Goal: Feedback & Contribution: Submit feedback/report problem

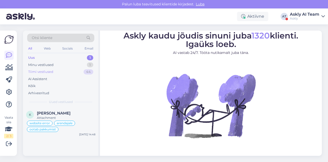
click at [46, 72] on div "Tiimi vestlused" at bounding box center [40, 71] width 25 height 5
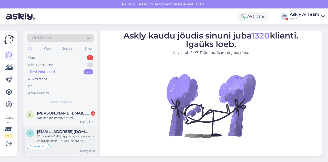
click at [66, 137] on div "Tõmmake Askly äpp alla, logige sama kasutaja sisse [PERSON_NAME] vajutate võta …" at bounding box center [66, 138] width 58 height 9
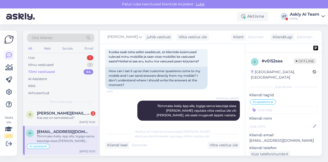
scroll to position [305, 0]
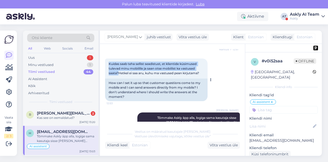
drag, startPoint x: 109, startPoint y: 65, endPoint x: 118, endPoint y: 71, distance: 10.8
click at [118, 71] on span "Kuidas saab teha sellist seadistust, et klientide küsimused tulevad minu mobiil…" at bounding box center [154, 68] width 90 height 13
copy span "Kuidas saab teha sellist seadistust, et klientide küsimused tulevad minu mobiil…"
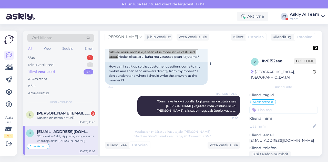
scroll to position [321, 0]
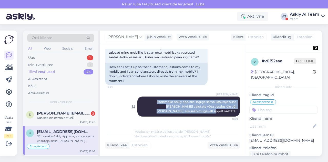
drag, startPoint x: 140, startPoint y: 100, endPoint x: 233, endPoint y: 111, distance: 93.3
click at [233, 111] on div "[PERSON_NAME] Tõmmake Askly äpp alla, logige sama kasutaja sisse [PERSON_NAME] …" at bounding box center [188, 106] width 102 height 20
copy span "Tõmmake Askly äpp alla, logige sama kasutaja sisse [PERSON_NAME] vajutate võta …"
click at [118, 93] on div "[PERSON_NAME] Tõmmake Askly äpp alla, logige sama kasutaja sisse [PERSON_NAME] …" at bounding box center [172, 106] width 135 height 31
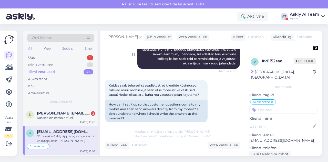
scroll to position [321, 0]
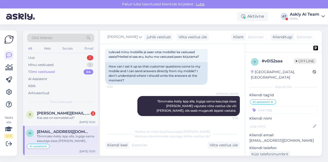
click at [272, 100] on icon at bounding box center [271, 102] width 3 height 4
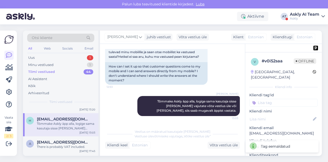
scroll to position [13, 0]
click at [57, 144] on div "There is probably VAT included." at bounding box center [66, 146] width 58 height 5
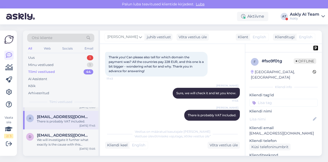
scroll to position [42, 0]
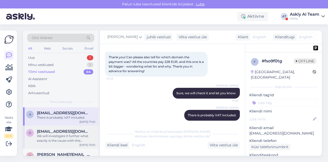
click at [62, 134] on div "We will investigate it further what exactly is the cause with this particular f…" at bounding box center [66, 137] width 58 height 9
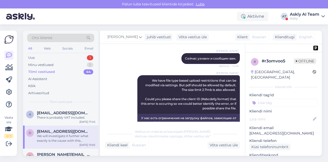
scroll to position [1713, 0]
drag, startPoint x: 119, startPoint y: 55, endPoint x: 202, endPoint y: 54, distance: 82.7
click at [202, 42] on div "Hello, Can you tell me I can't upload the pdf, size 2.7 MB" at bounding box center [156, 37] width 102 height 9
copy div "Can you tell me I can't upload the pdf, size 2.7 MB"
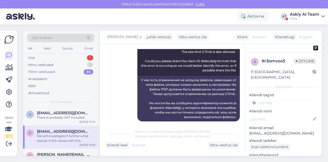
scroll to position [1750, 0]
drag, startPoint x: 145, startPoint y: 60, endPoint x: 234, endPoint y: 92, distance: 94.9
click at [234, 76] on div "[PERSON_NAME] We have file type based upload restrictions that can be modified …" at bounding box center [188, 57] width 102 height 38
copy span "We have file type based upload restrictions that can be modified via settings. …"
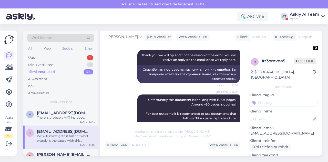
scroll to position [1930, 0]
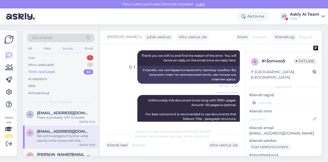
click at [133, 76] on div at bounding box center [135, 66] width 5 height 33
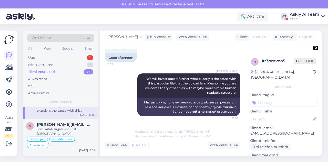
scroll to position [72, 0]
click at [77, 126] on div "Tere. Aitäh tagasiside eest. [GEOGRAPHIC_DATA]" at bounding box center [66, 130] width 58 height 9
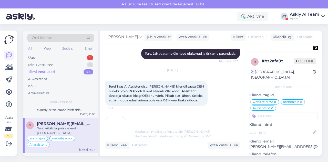
scroll to position [0, 0]
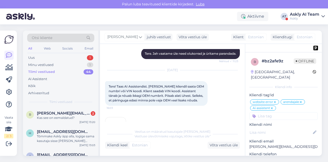
click at [119, 117] on img at bounding box center [115, 127] width 20 height 20
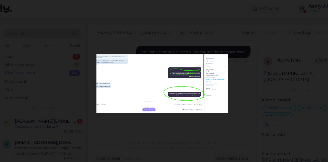
click at [172, 48] on div at bounding box center [164, 81] width 328 height 162
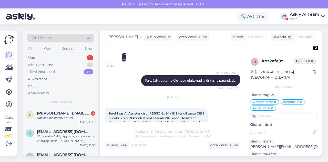
scroll to position [3772, 0]
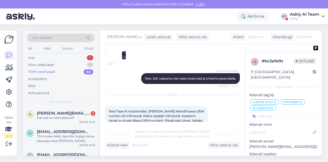
click at [121, 142] on img at bounding box center [115, 152] width 20 height 20
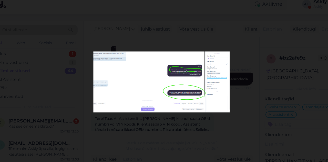
click at [172, 117] on div at bounding box center [164, 81] width 328 height 162
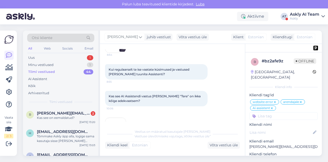
scroll to position [3696, 0]
click at [120, 118] on img at bounding box center [115, 128] width 20 height 20
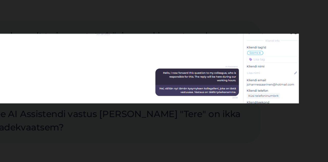
click at [177, 92] on img at bounding box center [163, 81] width 113 height 24
click at [173, 95] on div at bounding box center [164, 81] width 328 height 162
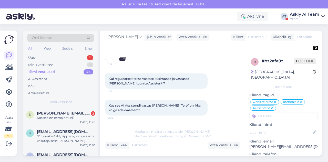
scroll to position [3686, 0]
click at [125, 127] on img at bounding box center [115, 137] width 20 height 20
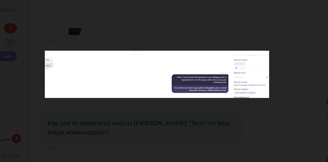
click at [175, 94] on div at bounding box center [164, 81] width 328 height 162
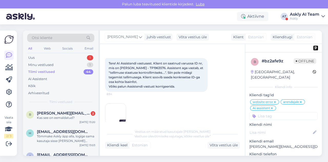
scroll to position [3613, 0]
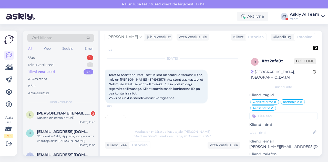
click at [117, 115] on img at bounding box center [115, 125] width 20 height 20
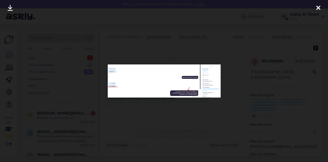
click at [152, 109] on div at bounding box center [164, 81] width 328 height 162
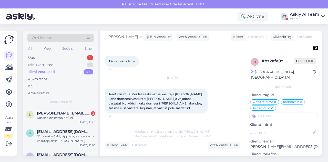
scroll to position [3402, 0]
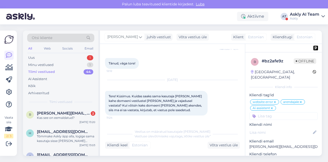
click at [110, 127] on img at bounding box center [115, 137] width 20 height 20
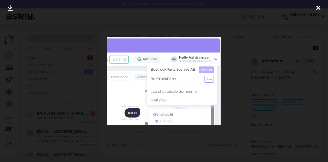
click at [227, 100] on div at bounding box center [164, 81] width 328 height 162
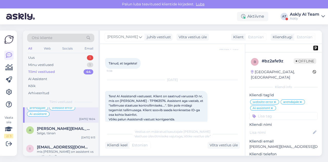
scroll to position [103, 0]
click at [57, 131] on div "Selge, tänan" at bounding box center [66, 132] width 58 height 5
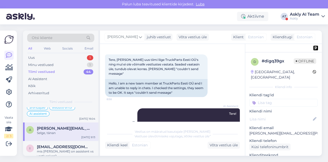
scroll to position [19, 0]
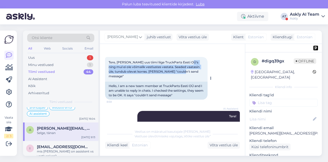
drag, startPoint x: 188, startPoint y: 62, endPoint x: 190, endPoint y: 75, distance: 12.4
click at [190, 75] on div "Tere, [PERSON_NAME] uus tiimi liige TruckParts Eesti OÜ's ning mul ei ole võima…" at bounding box center [156, 69] width 102 height 25
copy span "mul ei ole võimalik vestlustes vastata. Seaded vaatasin üle, tundub olevat korr…"
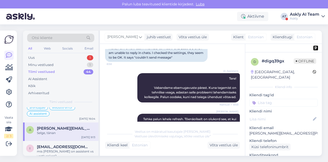
scroll to position [85, 0]
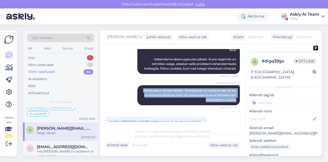
drag, startPoint x: 141, startPoint y: 84, endPoint x: 237, endPoint y: 94, distance: 96.3
click at [237, 94] on div "Vestlus algas [DATE] Tere, [PERSON_NAME] uus tiimi liige TruckParts [GEOGRAPHIC…" at bounding box center [174, 85] width 139 height 72
copy span "Tehke palun lehele refresh. Tõenäoliselt on olukord see, et kui te vahetate akt…"
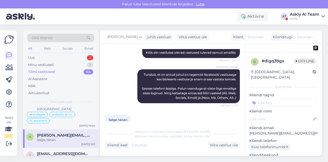
scroll to position [99, 0]
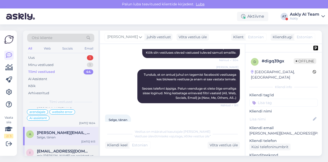
click at [59, 153] on div "mis [PERSON_NAME] on assistent vs vestlusaken?" at bounding box center [66, 157] width 58 height 9
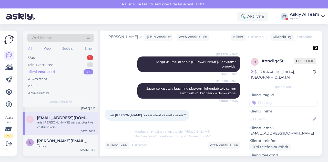
scroll to position [136, 0]
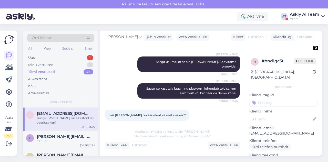
click at [57, 139] on div "Tänud!" at bounding box center [66, 141] width 58 height 5
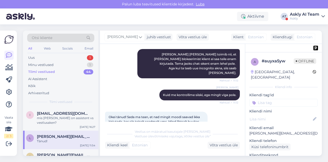
scroll to position [4409, 0]
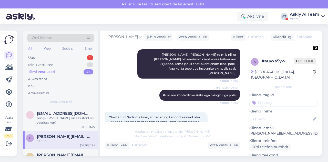
click at [142, 147] on div "[PERSON_NAME] [PERSON_NAME], kui teiselt seadmelt sama inimene kirjutab, siis t…" at bounding box center [188, 154] width 102 height 15
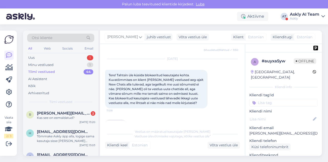
scroll to position [4261, 0]
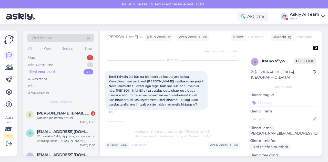
click at [120, 121] on img at bounding box center [115, 131] width 20 height 20
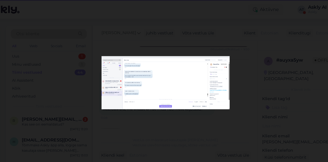
click at [154, 112] on div at bounding box center [164, 81] width 328 height 162
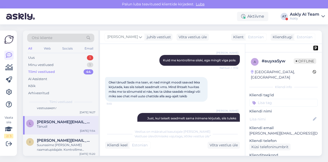
scroll to position [151, 0]
click at [52, 142] on div "Suunasime [PERSON_NAME] raamatupidajale. Kontrollime [PERSON_NAME] saadame uues…" at bounding box center [66, 146] width 58 height 9
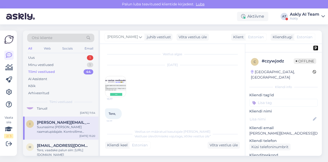
scroll to position [169, 0]
click at [58, 147] on div "Tere, vaadake palun siin: [URL][DOMAIN_NAME]" at bounding box center [66, 151] width 58 height 9
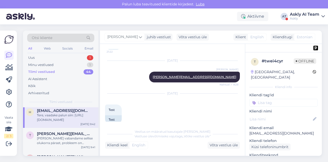
scroll to position [204, 0]
click at [46, 66] on div "Minu vestlused" at bounding box center [40, 64] width 25 height 5
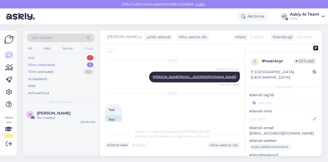
click at [91, 50] on div "Email" at bounding box center [88, 48] width 11 height 7
click at [48, 93] on div "Arhiveeritud" at bounding box center [38, 92] width 21 height 5
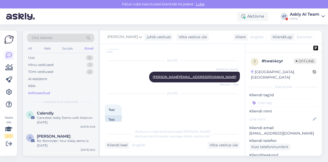
click at [316, 15] on div "Askly AI Team" at bounding box center [304, 14] width 29 height 4
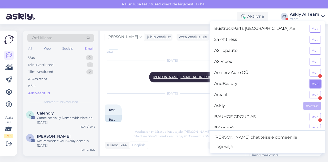
click at [313, 80] on button "Ava" at bounding box center [314, 84] width 11 height 8
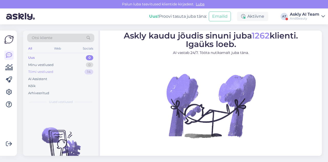
click at [52, 71] on div "Tiimi vestlused" at bounding box center [40, 71] width 25 height 5
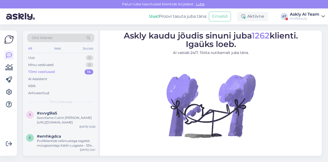
click at [318, 16] on div "Askly AI Team" at bounding box center [304, 14] width 29 height 4
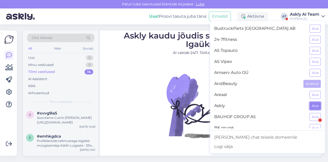
click at [309, 104] on button "Ava" at bounding box center [314, 106] width 11 height 8
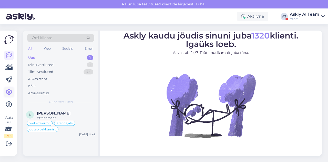
click at [11, 96] on link at bounding box center [8, 91] width 9 height 9
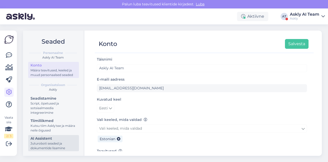
click at [49, 137] on div "AI Assistent" at bounding box center [53, 137] width 46 height 5
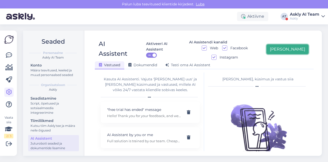
click at [304, 45] on button "[PERSON_NAME]" at bounding box center [287, 49] width 42 height 10
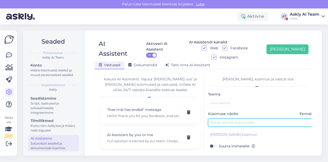
click at [226, 118] on input "text" at bounding box center [262, 122] width 108 height 8
paste input "Can you tell me I can't upload the pdf, size 2.7 MB"
type input "Can you tell me I can't upload the pdf, size 2.7 MB"
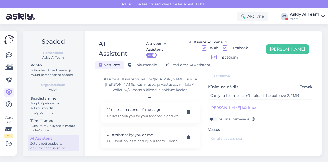
scroll to position [27, 0]
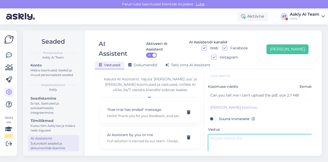
click at [230, 139] on textarea at bounding box center [262, 146] width 108 height 24
paste textarea "We have file type based upload restrictions that can be modified via settings. …"
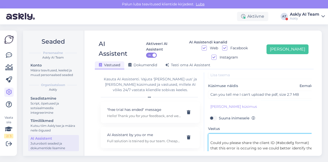
scroll to position [21, 0]
drag, startPoint x: 210, startPoint y: 127, endPoint x: 289, endPoint y: 142, distance: 80.7
click at [289, 142] on textarea "We have file type based upload restrictions that can be modified via settings. …" at bounding box center [262, 145] width 108 height 24
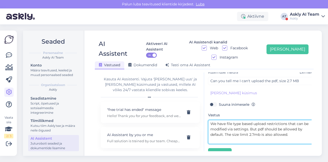
scroll to position [46, 0]
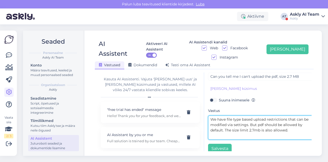
click at [215, 126] on textarea "We have file type based upload restrictions that can be modified via settings. …" at bounding box center [262, 127] width 108 height 24
paste textarea "Could you please share the client ID (#abcdefg format) that this error is occur…"
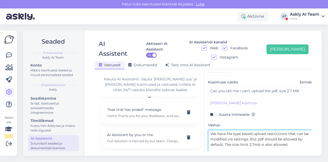
type textarea "We have file type based upload restrictions that can be modified via settings. …"
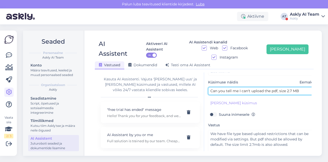
click at [238, 87] on input "Can you tell me I can't upload the pdf, size 2.7 MB" at bounding box center [262, 91] width 108 height 8
drag, startPoint x: 250, startPoint y: 81, endPoint x: 271, endPoint y: 81, distance: 21.5
click at [271, 87] on input "Can you tell me why I can't upload the pdf, size 2.7 MB" at bounding box center [262, 91] width 108 height 8
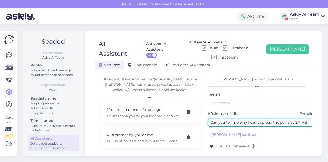
type input "Can you tell me why I can't upload the pdf, size 2.7 MB"
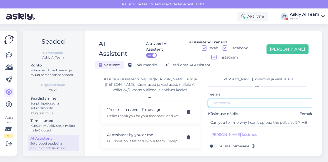
click at [241, 99] on input "text" at bounding box center [262, 103] width 108 height 8
paste input "can't upload"
click at [212, 99] on input "can't upload file" at bounding box center [262, 103] width 108 height 8
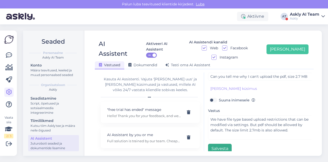
type input "Can't upload file"
click at [218, 143] on button "Salvesta" at bounding box center [220, 148] width 24 height 10
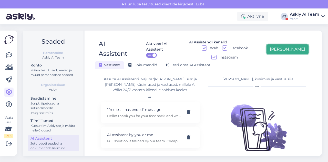
click at [290, 47] on button "[PERSON_NAME]" at bounding box center [287, 49] width 42 height 10
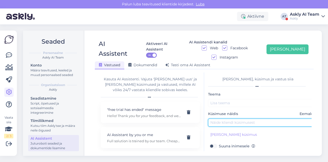
click at [229, 118] on input "text" at bounding box center [262, 122] width 108 height 8
paste input "How can I set it up so that customer questions come to my mobile phone and I ca…"
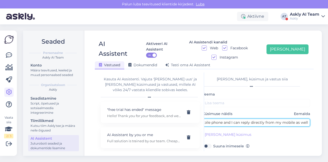
type input "How can I set it up so that customer questions come to my mobile phone and I ca…"
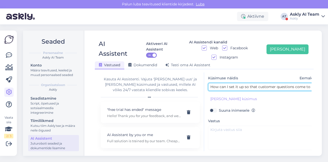
scroll to position [36, 0]
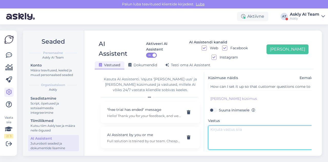
click at [218, 126] on textarea at bounding box center [262, 137] width 108 height 24
paste textarea "Download the Askly app, log in with the same user account, and then tap “take o…"
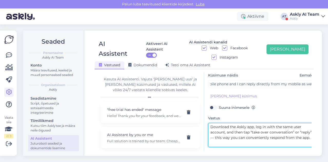
scroll to position [38, 0]
drag, startPoint x: 236, startPoint y: 117, endPoint x: 253, endPoint y: 117, distance: 16.9
click at [253, 123] on textarea "Download the Askly app, log in with the same user account, and then tap “take o…" at bounding box center [262, 135] width 108 height 24
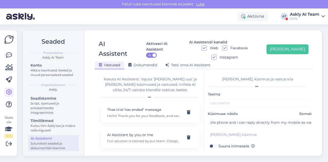
type textarea "Download the Askly app, log in with the same user account, and then tap “take o…"
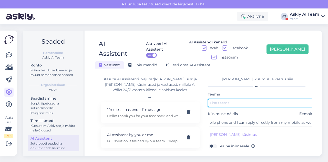
click at [228, 99] on input "text" at bounding box center [262, 103] width 108 height 8
paste input "Askly app"
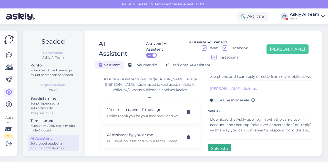
type input "Askly app"
click at [218, 143] on button "Salvesta" at bounding box center [220, 148] width 24 height 10
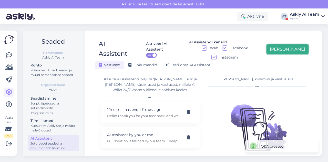
click at [288, 47] on button "[PERSON_NAME]" at bounding box center [287, 49] width 42 height 10
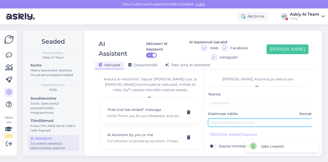
click at [231, 118] on input "text" at bounding box center [262, 122] width 108 height 8
paste input "I am unable to reply in conversations. It shows “couldn’t send message.”"
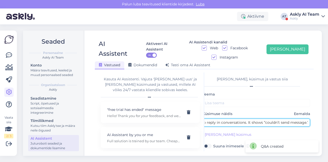
type input "I am unable to reply in conversations. It shows “couldn’t send message.”"
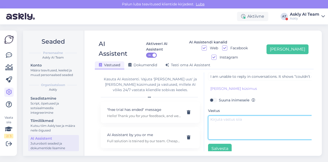
click at [229, 115] on textarea at bounding box center [262, 127] width 108 height 24
paste textarea "Please refresh the page. Most likely, the situation is that when you switch the…"
drag, startPoint x: 217, startPoint y: 126, endPoint x: 207, endPoint y: 109, distance: 19.9
click at [207, 109] on div "[PERSON_NAME], küsimus ja vastus siia Teema Küsimuse näidis Eemalda I am unable…" at bounding box center [257, 111] width 107 height 79
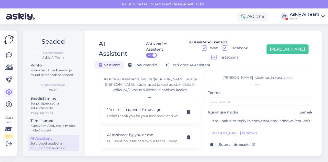
scroll to position [0, 0]
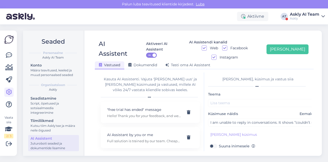
type textarea "Please refresh the page. Most likely, the situation is that when you switch the…"
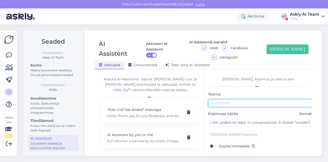
click at [219, 99] on input "text" at bounding box center [262, 103] width 108 height 8
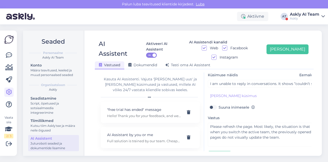
scroll to position [40, 0]
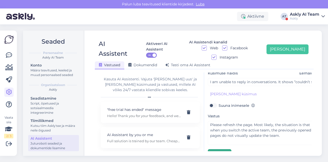
type input "Error sending messages"
click at [223, 149] on button "Salvesta" at bounding box center [220, 154] width 24 height 10
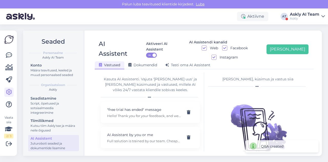
click at [311, 18] on div "Askly" at bounding box center [304, 18] width 29 height 4
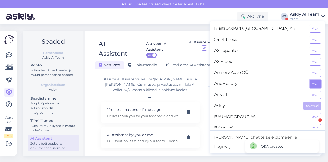
click at [313, 84] on button "Ava" at bounding box center [314, 84] width 11 height 8
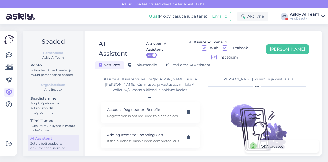
click at [14, 54] on div at bounding box center [9, 93] width 10 height 117
click at [11, 54] on icon at bounding box center [9, 55] width 6 height 6
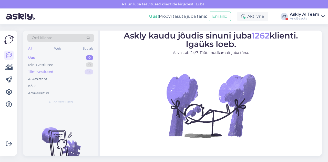
click at [58, 72] on div "Tiimi vestlused 14" at bounding box center [60, 71] width 67 height 7
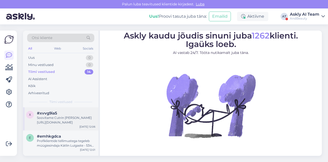
click at [70, 113] on div "#xvvg9ia5" at bounding box center [66, 113] width 58 height 5
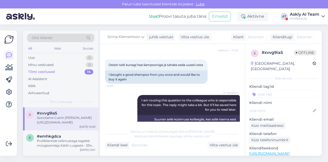
scroll to position [69, 0]
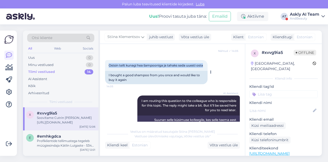
drag, startPoint x: 107, startPoint y: 63, endPoint x: 133, endPoint y: 72, distance: 27.7
click at [133, 71] on div "Ostsin teilt kunagi hea šampooniga ja tahaks seda uuesti osta 14:05" at bounding box center [156, 65] width 102 height 11
copy span "Ostsin teilt kunagi hea šampooniga ja tahaks seda uuesti osta"
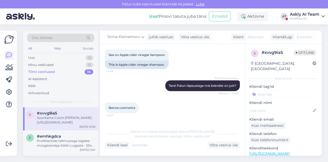
scroll to position [164, 0]
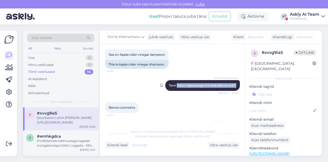
drag, startPoint x: 172, startPoint y: 90, endPoint x: 236, endPoint y: 94, distance: 63.6
click at [236, 91] on div "Stiina [PERSON_NAME] Tere! Palun täpsustage mis brändist on jutt? Nähtud ✓ 14:06" at bounding box center [202, 85] width 75 height 11
copy span "Palun täpsustage mis brändist on jutt?"
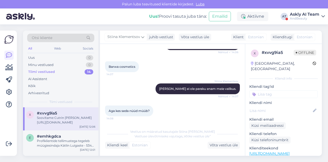
scroll to position [205, 0]
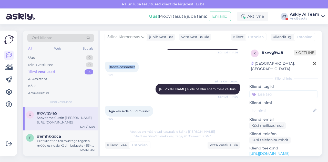
drag, startPoint x: 109, startPoint y: 71, endPoint x: 136, endPoint y: 73, distance: 26.7
click at [136, 72] on div "Barwa cosmetics 14:07" at bounding box center [122, 66] width 34 height 11
copy span "Barwa cosmetics"
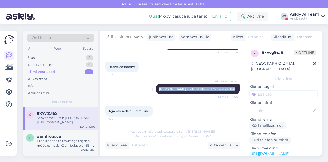
drag, startPoint x: 159, startPoint y: 92, endPoint x: 235, endPoint y: 92, distance: 75.8
click at [235, 92] on div "Stiina [PERSON_NAME] ei ole paraku enam meie valikus. Nähtud ✓ 14:07" at bounding box center [197, 88] width 84 height 11
copy span "[PERSON_NAME] ei ole paraku enam meie valikus."
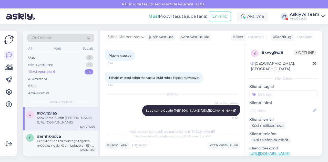
scroll to position [377, 0]
click at [76, 138] on div "Profiklientide tellimustega tegeleb müügiesindaja Kätlin Luigaste - 5342 2130 -…" at bounding box center [66, 142] width 58 height 9
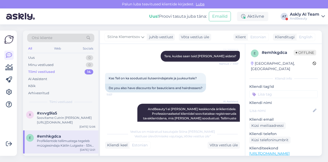
scroll to position [57, 0]
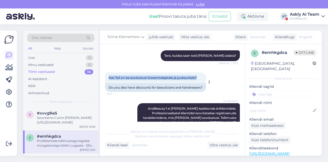
drag, startPoint x: 107, startPoint y: 78, endPoint x: 204, endPoint y: 79, distance: 96.8
click at [204, 79] on div "Kas Teil on ka soodustusi iluteenindajatele ja juuksuritele? 11:57" at bounding box center [155, 77] width 101 height 11
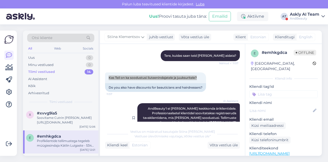
scroll to position [113, 0]
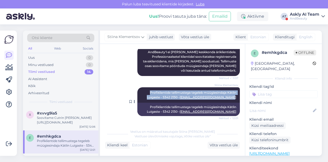
drag, startPoint x: 142, startPoint y: 91, endPoint x: 235, endPoint y: 99, distance: 92.8
click at [235, 99] on div "Stiina Klementsov Profiklientide tellimustega tegeleb müügiesindaja Kätlin Luig…" at bounding box center [188, 94] width 102 height 15
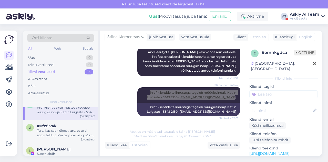
scroll to position [34, 0]
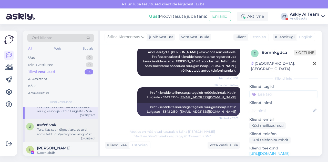
click at [55, 132] on div "Tere. Kas saan õigesti aru, et te ei soovi tellitud Mysteryboxi ning võime arve…" at bounding box center [66, 131] width 58 height 9
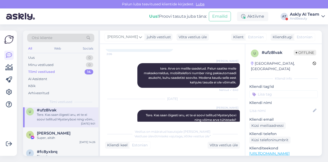
scroll to position [49, 0]
click at [45, 93] on div "Arhiveeritud" at bounding box center [38, 92] width 21 height 5
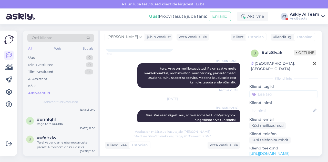
scroll to position [0, 0]
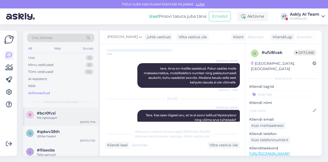
click at [71, 113] on div "#bcr0fvzi" at bounding box center [66, 113] width 58 height 5
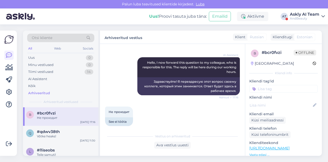
scroll to position [176, 0]
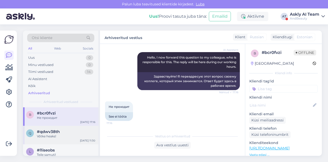
click at [67, 134] on div "Võtke heaks!" at bounding box center [66, 136] width 58 height 5
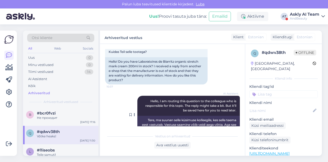
scroll to position [20, 0]
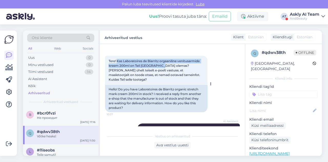
drag, startPoint x: 117, startPoint y: 61, endPoint x: 161, endPoint y: 66, distance: 43.9
click at [161, 66] on span "Tere! Kas Laboratoires de Biarritz orgaaniline venitusarmide kreem 200ml on Tei…" at bounding box center [155, 70] width 92 height 22
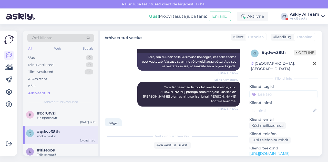
scroll to position [112, 0]
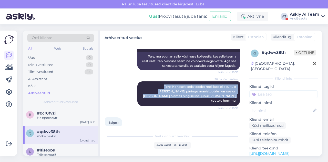
drag, startPoint x: 139, startPoint y: 82, endPoint x: 238, endPoint y: 91, distance: 99.8
click at [238, 91] on div "Vestlus algas [DATE] Tere! Kas Laboratoires de Biarritz orgaaniline venitusarmi…" at bounding box center [174, 87] width 139 height 77
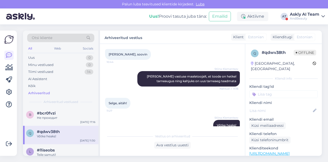
scroll to position [224, 0]
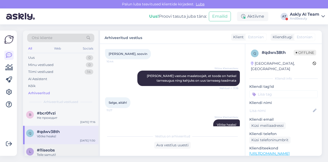
click at [61, 148] on div "#l1iseobs" at bounding box center [66, 149] width 58 height 5
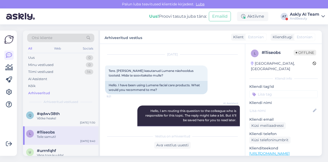
scroll to position [331, 0]
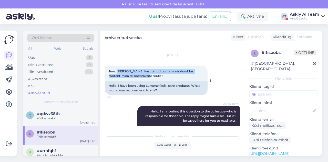
drag, startPoint x: 117, startPoint y: 76, endPoint x: 149, endPoint y: 80, distance: 31.5
click at [149, 80] on div "Tere. [PERSON_NAME] kasutanud Lumene näohooldus tooteid. Mida te soovitaksite m…" at bounding box center [156, 73] width 102 height 15
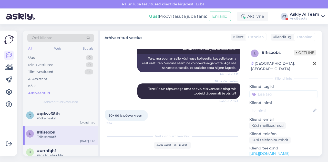
scroll to position [403, 0]
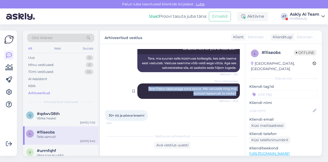
drag, startPoint x: 140, startPoint y: 94, endPoint x: 234, endPoint y: 101, distance: 94.5
click at [234, 99] on div "Stiina [PERSON_NAME] Tere! Palun täpsustage oma soove. Mis vanusele ning mis to…" at bounding box center [188, 90] width 102 height 15
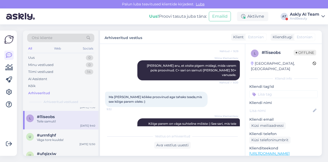
scroll to position [37, 0]
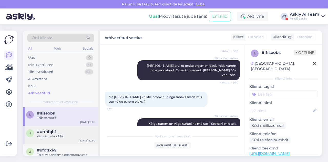
click at [60, 130] on div "#urrnfqhf" at bounding box center [66, 131] width 58 height 5
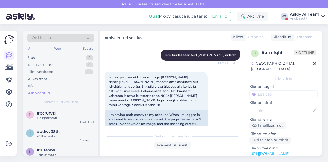
scroll to position [57, 0]
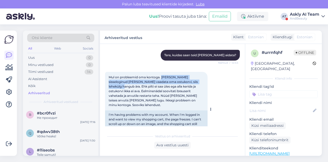
drag, startPoint x: 162, startPoint y: 77, endPoint x: 195, endPoint y: 81, distance: 32.7
click at [195, 81] on span "Mul on probleemid oma kontoga. [PERSON_NAME] sisseloginud [PERSON_NAME] vaadata…" at bounding box center [154, 90] width 90 height 31
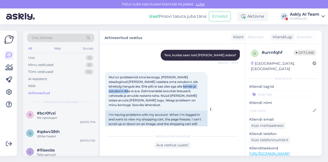
drag, startPoint x: 159, startPoint y: 86, endPoint x: 193, endPoint y: 86, distance: 33.8
click at [193, 86] on div "Mul on probleemid oma kontoga. [PERSON_NAME] sisseloginud [PERSON_NAME] vaadata…" at bounding box center [156, 91] width 102 height 38
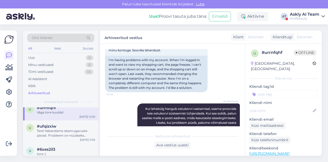
scroll to position [63, 0]
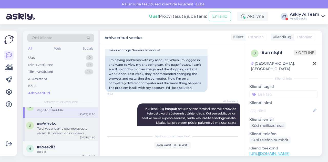
click at [57, 132] on div "Tere! Vabandame ebamugavuste pärast. Probleem on nüüdseks lahendatud ja rakendu…" at bounding box center [66, 130] width 58 height 9
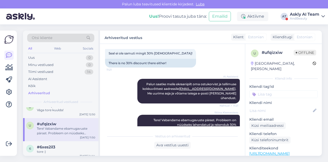
scroll to position [157, 0]
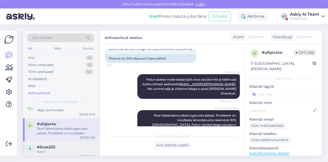
click at [59, 143] on div "6 #6xes2il3 tore :) [DATE] 14:14" at bounding box center [60, 150] width 75 height 18
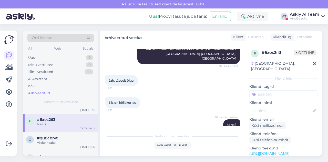
scroll to position [95, 0]
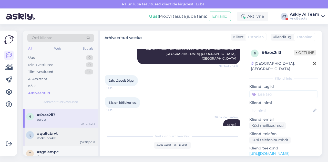
click at [64, 138] on div "Võtke heaks!" at bounding box center [66, 137] width 58 height 5
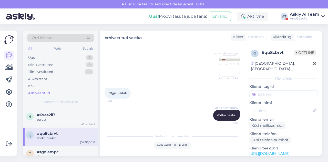
click at [231, 69] on img at bounding box center [229, 66] width 20 height 20
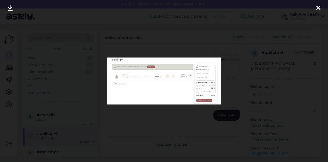
click at [157, 115] on div at bounding box center [164, 81] width 328 height 162
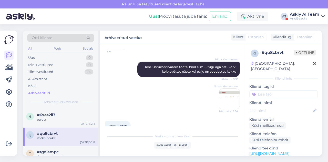
scroll to position [78, 0]
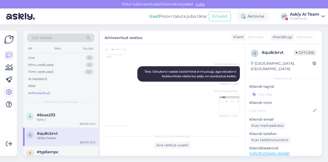
click at [9, 88] on link at bounding box center [8, 91] width 9 height 9
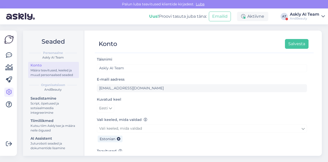
scroll to position [38, 0]
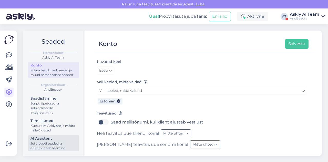
click at [46, 141] on div "Juturoboti seaded ja dokumentide lisamine" at bounding box center [53, 145] width 46 height 9
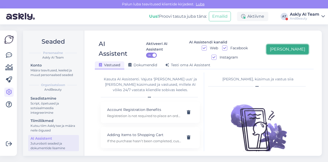
click at [302, 47] on button "[PERSON_NAME]" at bounding box center [287, 49] width 42 height 10
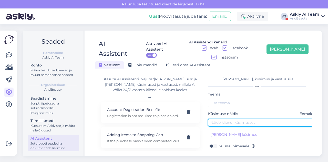
click at [226, 118] on input "text" at bounding box center [262, 122] width 108 height 8
paste input "I once bought a good shampoo from you and would like to buy it again."
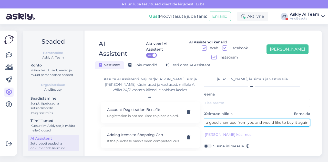
type input "I once bought a good shampoo from you and would like to buy it again."
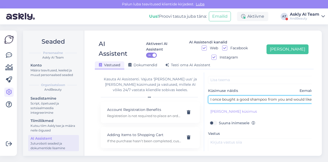
scroll to position [24, 0]
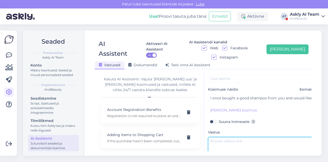
click at [225, 137] on textarea at bounding box center [262, 149] width 108 height 24
paste textarea "Could you please specify which brand it is?"
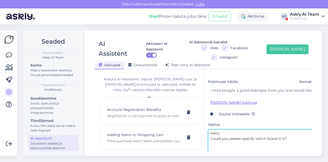
scroll to position [32, 0]
type textarea "Hello. Could you please specify which brand it is?"
click at [242, 98] on button "[PERSON_NAME] küsimus" at bounding box center [233, 102] width 51 height 8
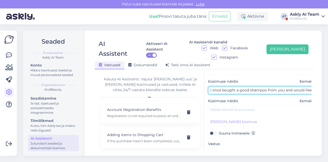
scroll to position [0, 25]
drag, startPoint x: 209, startPoint y: 81, endPoint x: 315, endPoint y: 79, distance: 105.3
click at [315, 79] on div "AI Assistent Aktiveeri AI Assistent ON AI Assistendi kanalid Web Facebook Insta…" at bounding box center [204, 92] width 235 height 125
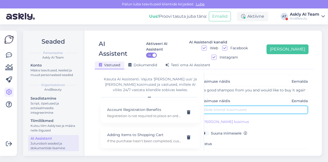
scroll to position [0, 0]
click at [259, 106] on input "text" at bounding box center [254, 110] width 108 height 8
paste input "I once bought a good shampoo from you and would like to buy it again."
click at [254, 106] on input "I once bought a good shampoo from you and would like to buy it again." at bounding box center [254, 110] width 108 height 8
type input "I once bought a good product from you and would like to buy it again."
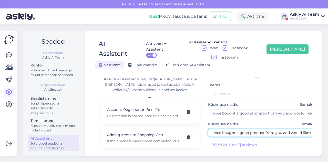
scroll to position [6, 0]
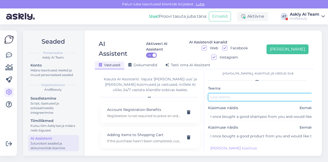
click at [235, 93] on input "text" at bounding box center [262, 97] width 108 height 8
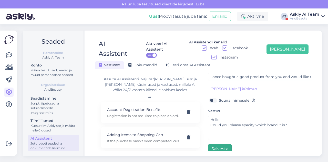
type input "Product"
click at [221, 144] on button "Salvesta" at bounding box center [220, 149] width 24 height 10
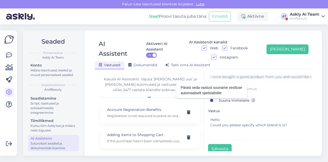
scroll to position [0, 0]
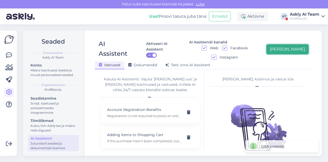
click at [290, 47] on button "[PERSON_NAME]" at bounding box center [287, 49] width 42 height 10
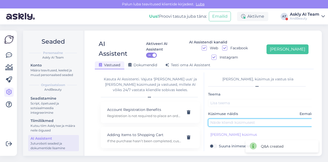
click at [239, 118] on input "text" at bounding box center [262, 122] width 108 height 8
paste input "Barwa cosmetics"
type input "Barwa cosmetics"
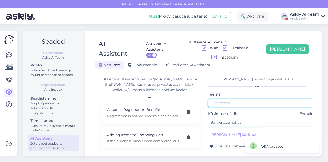
click at [233, 99] on input "text" at bounding box center [262, 103] width 108 height 8
paste input "Barwa cosmetics"
type input "Barwa cosmetics"
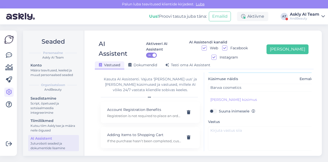
scroll to position [35, 0]
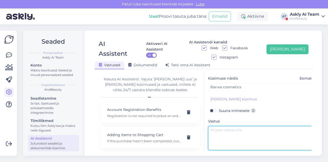
click at [213, 129] on textarea at bounding box center [262, 138] width 108 height 24
paste textarea "Unfortunately, the Barwa brand is no longer in our selection."
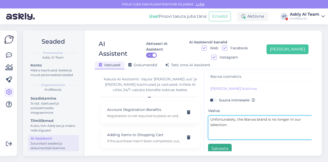
type textarea "Unfortunately, the Barwa brand is no longer in our selection."
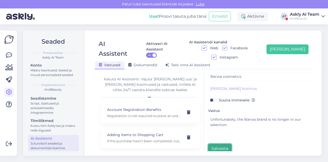
click at [216, 143] on button "Salvesta" at bounding box center [220, 148] width 24 height 10
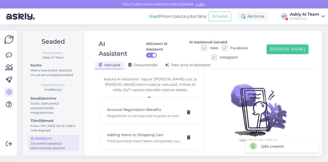
scroll to position [0, 0]
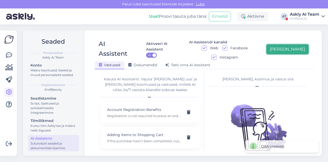
click at [294, 48] on button "[PERSON_NAME]" at bounding box center [287, 49] width 42 height 10
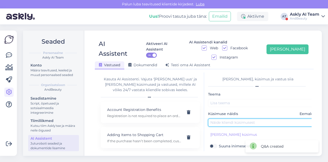
click at [225, 118] on input "text" at bounding box center [262, 122] width 108 height 8
paste input "Do you offer discounts for beauty professionals and hairdressers?"
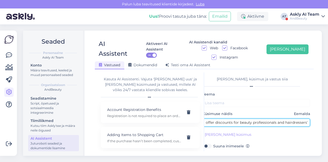
type input "Do you offer discounts for beauty professionals and hairdressers?"
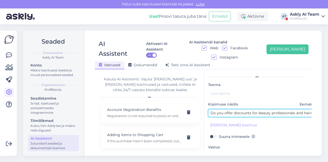
scroll to position [10, 0]
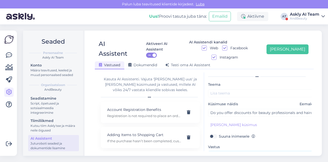
click at [223, 151] on textarea at bounding box center [262, 163] width 108 height 24
paste textarea "Orders for professional clients are handled by our sales representative, [PERSO…"
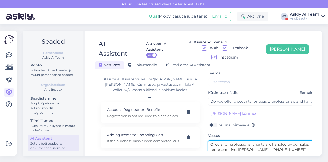
drag, startPoint x: 210, startPoint y: 133, endPoint x: 263, endPoint y: 133, distance: 52.5
click at [263, 140] on textarea "Orders for professional clients are handled by our sales representative, [PERSO…" at bounding box center [262, 152] width 108 height 24
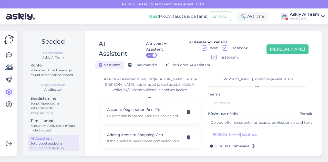
type textarea "Orders for professional clients are handled by our sales representative, [PERSO…"
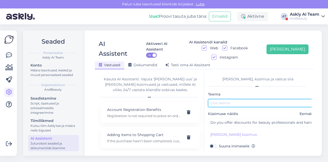
click at [227, 99] on input "text" at bounding box center [262, 103] width 108 height 8
paste input "Orders for professional clients"
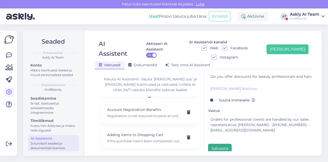
type input "Orders for professional clients"
click at [224, 143] on button "Salvesta" at bounding box center [220, 148] width 24 height 10
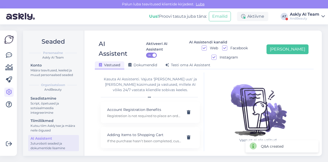
scroll to position [0, 0]
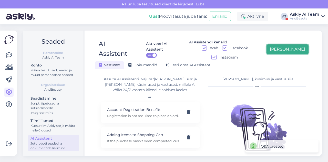
click at [295, 44] on button "[PERSON_NAME]" at bounding box center [287, 49] width 42 height 10
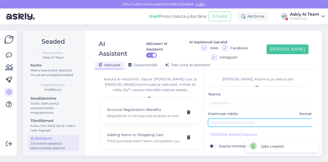
click at [233, 118] on input "text" at bounding box center [262, 122] width 108 height 8
paste input "Do you have Laboratoires de Biarritz organic stretch mark cream 200ml in stock?"
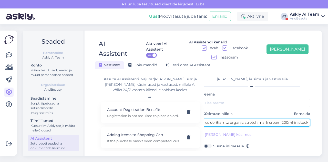
type input "Do you have Laboratoires de Biarritz organic stretch mark cream 200ml in stock?"
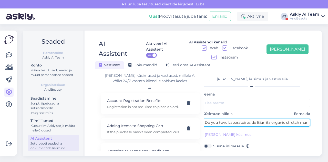
scroll to position [46, 0]
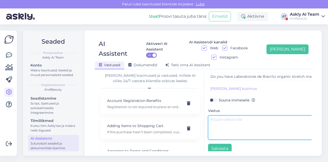
click at [228, 118] on textarea at bounding box center [262, 127] width 108 height 24
paste textarea "Hello! We don’t have this product in stock at the moment, but we can inquire wi…"
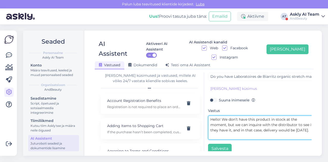
type textarea "Hello! We don’t have this product in stock at the moment, but we can inquire wi…"
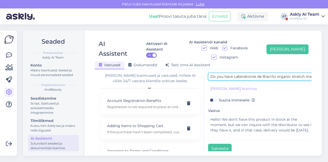
click at [243, 72] on input "Do you have Laboratoires de Biarritz organic stretch mark cream 200ml in stock?" at bounding box center [262, 76] width 108 height 8
paste input "I have been using Lumene facial care products. What would you recommend for me"
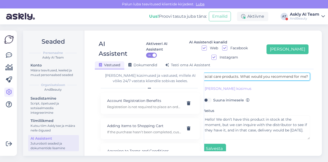
type input "I have been using Lumene facial care products. What would you recommend for me?"
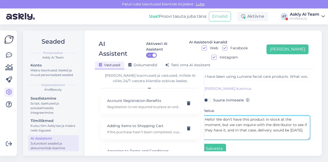
scroll to position [46, 0]
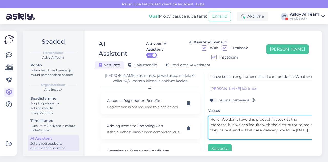
drag, startPoint x: 238, startPoint y: 127, endPoint x: 201, endPoint y: 104, distance: 43.8
click at [201, 104] on div "Kasuta AI Assistenti. Vajuta '[PERSON_NAME] uus' ja [PERSON_NAME] küsimused ja …" at bounding box center [204, 111] width 215 height 79
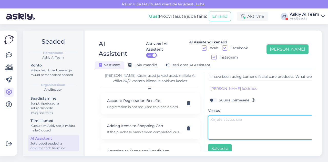
paste textarea "Hello! Please specify your preferences. What age group and what type of product…"
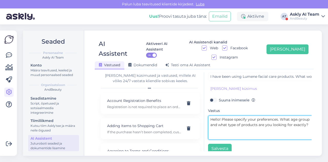
type textarea "Hello! Please specify your preferences. What age group and what type of product…"
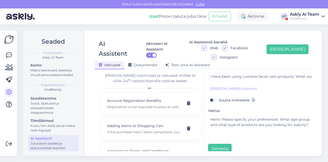
click at [219, 97] on label "Suuna inimesele" at bounding box center [237, 100] width 36 height 7
click at [216, 97] on input "Suuna inimesele" at bounding box center [213, 100] width 10 height 7
checkbox input "true"
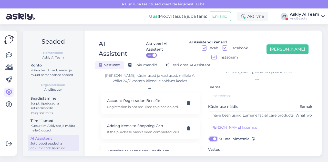
scroll to position [7, 0]
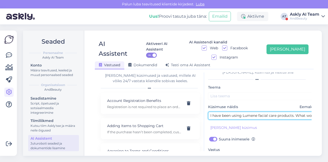
drag, startPoint x: 243, startPoint y: 106, endPoint x: 277, endPoint y: 107, distance: 33.6
click at [277, 111] on input "I have been using Lumene facial care products. What would you recommend for me?" at bounding box center [262, 115] width 108 height 8
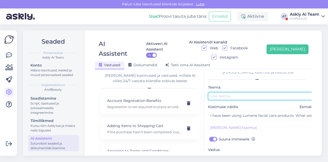
click at [252, 92] on input "text" at bounding box center [262, 96] width 108 height 8
paste input "Lumene facial care"
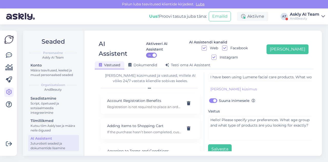
scroll to position [0, 0]
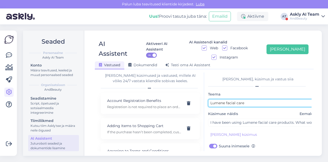
paste input "recommendation"
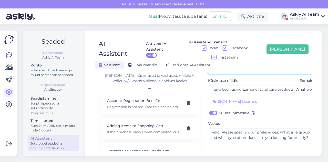
scroll to position [46, 0]
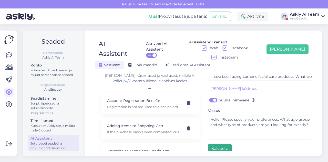
type input "Lumene facial care recommendation"
click at [213, 143] on button "Salvesta" at bounding box center [220, 148] width 24 height 10
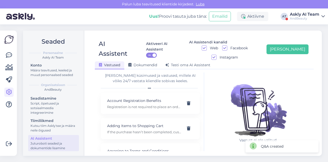
scroll to position [0, 0]
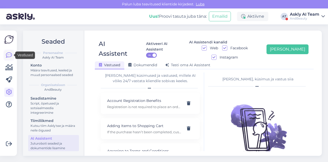
click at [9, 57] on icon at bounding box center [9, 55] width 6 height 6
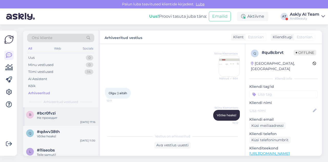
click at [54, 117] on div "Не проходит" at bounding box center [66, 117] width 58 height 5
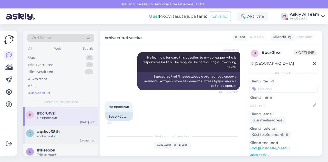
click at [62, 132] on div "#qdwv38th" at bounding box center [66, 131] width 58 height 5
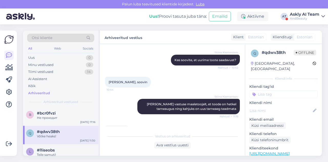
scroll to position [196, 0]
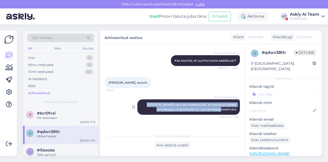
drag, startPoint x: 140, startPoint y: 95, endPoint x: 234, endPoint y: 102, distance: 94.2
click at [234, 102] on div "Stiina [PERSON_NAME] vastuse maaletoojalt, et toode on hetkel tarneaugus ning k…" at bounding box center [188, 106] width 102 height 15
click at [10, 93] on icon at bounding box center [9, 92] width 6 height 6
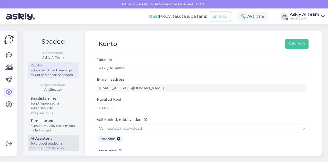
click at [50, 142] on div "Juturoboti seaded ja dokumentide lisamine" at bounding box center [53, 145] width 46 height 9
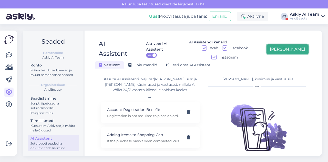
click at [298, 46] on button "[PERSON_NAME]" at bounding box center [287, 49] width 42 height 10
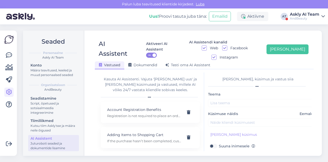
drag, startPoint x: 220, startPoint y: 134, endPoint x: 231, endPoint y: 113, distance: 24.1
click at [231, 113] on div "Teema Küsimuse näidis Eemalda [PERSON_NAME] kliendi küsimus Suuna inimesele Vas…" at bounding box center [262, 145] width 108 height 108
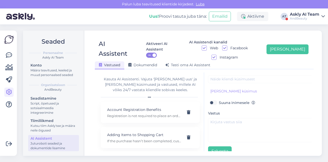
scroll to position [46, 0]
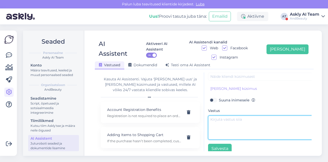
click at [229, 117] on textarea at bounding box center [262, 127] width 108 height 24
paste textarea "We received a response from the distributor that the product is currently in a …"
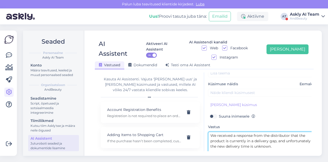
scroll to position [28, 0]
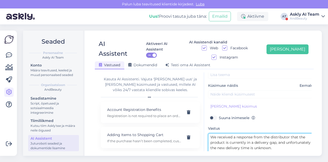
type textarea "We received a response from the distributor that the product is currently in a …"
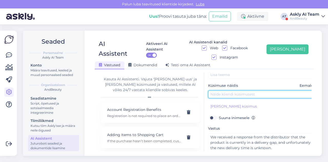
click at [234, 90] on input "text" at bounding box center [262, 94] width 108 height 8
paste input "Do you have Laboratoires de Biarritz organic stretch mark cream 200ml in stock?"
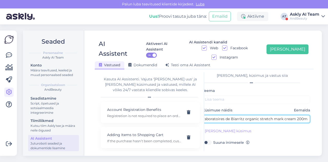
scroll to position [0, 32]
drag, startPoint x: 214, startPoint y: 109, endPoint x: 305, endPoint y: 109, distance: 90.6
click at [305, 115] on input "Do you have Laboratoires de Biarritz organic stretch mark cream 200ml in stock?" at bounding box center [256, 119] width 108 height 8
type input "Do you have Laboratoires de Biarritz organic stretch mark cream 200ml in stock?"
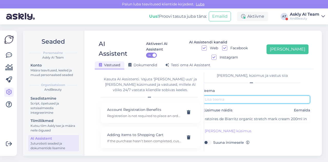
click at [244, 95] on input "text" at bounding box center [256, 99] width 108 height 8
paste input "Laboratoires de Biarritz organic stretch mark cream 200"
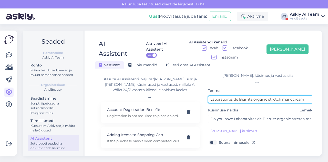
type input "Laboratoires de Biarritz organic stretch mark cream"
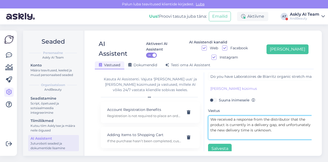
click at [210, 115] on textarea "We received a response from the distributor that the product is currently in a …" at bounding box center [262, 127] width 108 height 24
paste textarea "Hello! We don’t have this product in stock at the momen"
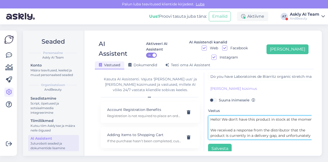
click at [224, 115] on textarea "Hello! We don’t have this product in stock at the momen. We received a response…" at bounding box center [262, 127] width 108 height 24
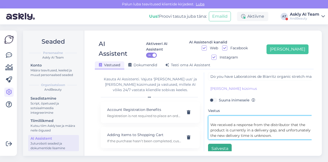
type textarea "Hello! We don’t have this product in stock at the moment. We received a respons…"
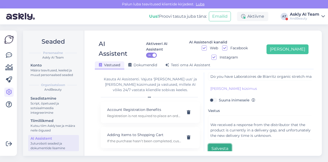
click at [213, 143] on button "Salvesta" at bounding box center [220, 148] width 24 height 10
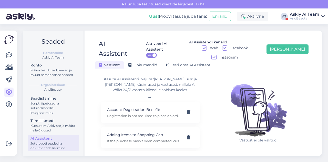
scroll to position [0, 0]
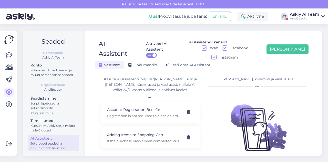
click at [305, 17] on div "AndBeauty" at bounding box center [304, 18] width 29 height 4
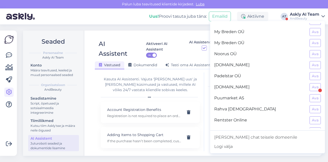
scroll to position [285, 0]
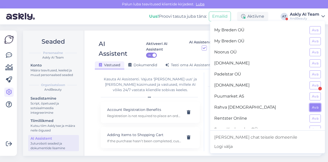
click at [309, 103] on button "Ava" at bounding box center [314, 107] width 11 height 8
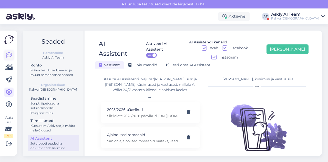
click at [11, 52] on icon at bounding box center [9, 55] width 6 height 6
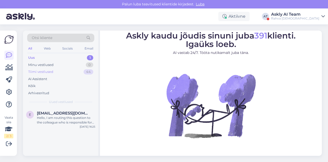
click at [51, 73] on div "Tiimi vestlused" at bounding box center [40, 71] width 25 height 5
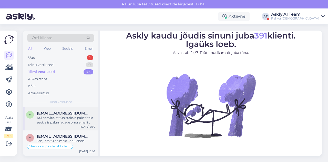
click at [62, 116] on div "Kui soovite, et tühistaksin paketi teie eest, siis palun jagage oma emaili aadr…" at bounding box center [66, 119] width 58 height 9
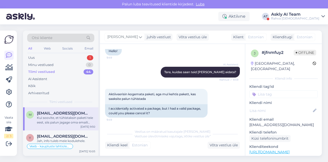
scroll to position [31, 0]
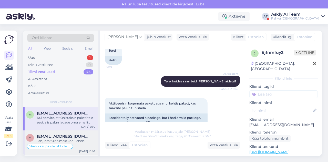
click at [81, 138] on div "[EMAIL_ADDRESS][DOMAIN_NAME]" at bounding box center [66, 136] width 58 height 5
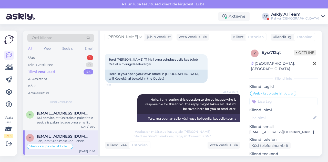
scroll to position [21, 0]
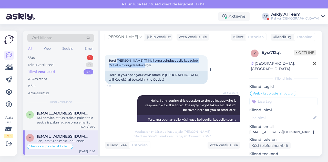
drag, startPoint x: 117, startPoint y: 59, endPoint x: 147, endPoint y: 66, distance: 31.1
click at [147, 66] on div "Tere! [PERSON_NAME] T1 Mall oma esinduse , siis kas tuleb Outletis müügil Keele…" at bounding box center [156, 62] width 102 height 15
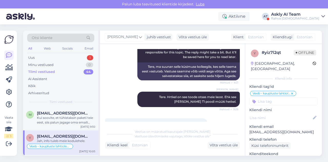
scroll to position [74, 0]
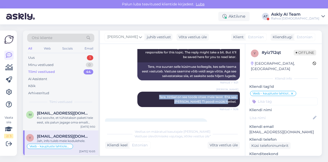
drag, startPoint x: 137, startPoint y: 97, endPoint x: 237, endPoint y: 103, distance: 99.5
click at [237, 103] on div "Vestlus algas [DATE] Tere! [PERSON_NAME] T1 Mall oma esinduse , siis kas tuleb …" at bounding box center [174, 85] width 139 height 72
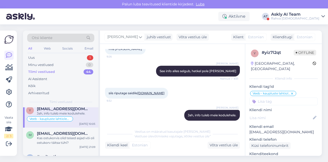
scroll to position [28, 0]
click at [50, 132] on span "[EMAIL_ADDRESS][DOMAIN_NAME]" at bounding box center [63, 133] width 53 height 5
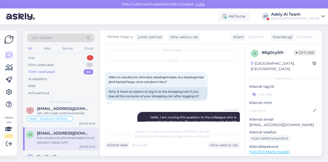
scroll to position [4, 0]
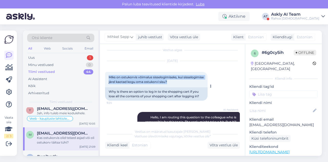
drag, startPoint x: 108, startPoint y: 76, endPoint x: 198, endPoint y: 82, distance: 90.3
click at [198, 82] on div "Miks on ostukorvis võimalus sisselogimiseks, kui sisselogimise järel kaotad kog…" at bounding box center [156, 79] width 102 height 15
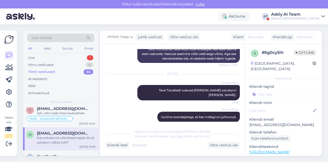
scroll to position [91, 0]
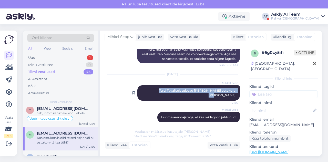
drag, startPoint x: 154, startPoint y: 89, endPoint x: 235, endPoint y: 90, distance: 80.4
click at [235, 90] on div "Mihkel Sepp Tere! Tavaliselt tulevad [PERSON_NAME] ostukorvi [PERSON_NAME]. 21:…" at bounding box center [188, 92] width 102 height 15
drag, startPoint x: 153, startPoint y: 112, endPoint x: 236, endPoint y: 113, distance: 82.7
click at [236, 113] on div "Vestlus algas [DATE] Miks on ostukorvis võimalus sisselogimiseks, kui sisselogi…" at bounding box center [174, 85] width 139 height 72
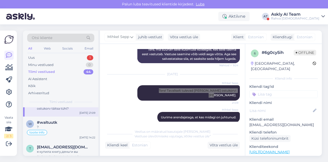
scroll to position [62, 0]
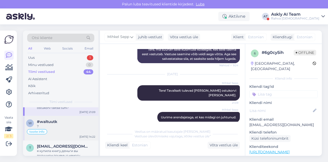
click at [60, 126] on div "?" at bounding box center [66, 126] width 58 height 5
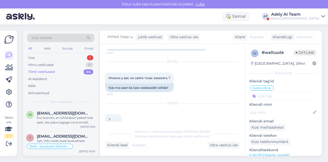
scroll to position [698, 0]
drag, startPoint x: 107, startPoint y: 64, endPoint x: 205, endPoint y: 61, distance: 98.1
click at [205, 51] on div "Tere, kas teil on raamat "Piiritu ookean" [PERSON_NAME]?" at bounding box center [156, 46] width 102 height 9
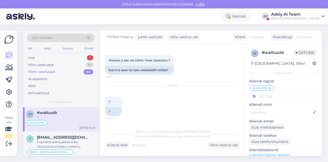
scroll to position [71, 0]
click at [63, 139] on div "я купила книгу,деньги вы получили,почему я немогу получить ссылку на скачивание…" at bounding box center [66, 143] width 58 height 9
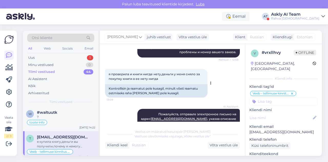
scroll to position [0, 0]
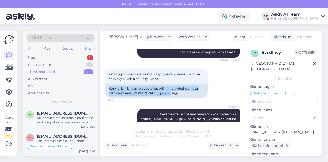
drag, startPoint x: 106, startPoint y: 88, endPoint x: 180, endPoint y: 97, distance: 75.0
click at [180, 97] on div "Kontrollisin ja raamatut pole kusagil, minult võeti raamatu ostmiseks raha [PER…" at bounding box center [156, 90] width 102 height 13
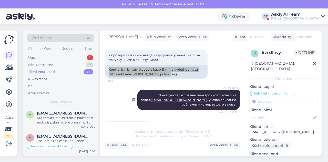
scroll to position [133, 0]
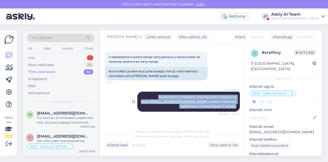
drag, startPoint x: 141, startPoint y: 98, endPoint x: 235, endPoint y: 107, distance: 94.5
click at [235, 107] on div "AI Assistent [PERSON_NAME], отправьте электронное письмо на адрес [EMAIL_ADDRES…" at bounding box center [188, 101] width 102 height 20
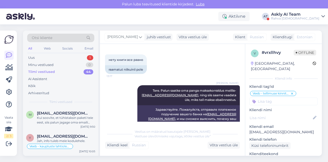
scroll to position [286, 0]
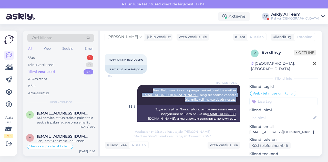
drag, startPoint x: 144, startPoint y: 88, endPoint x: 235, endPoint y: 100, distance: 90.8
click at [235, 100] on div "[PERSON_NAME] Tere. Palun saatke oma panga maksekorraldus meilile- [EMAIL_ADDRE…" at bounding box center [188, 95] width 102 height 20
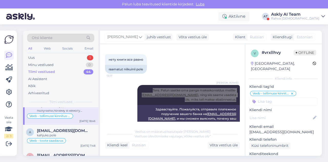
scroll to position [108, 0]
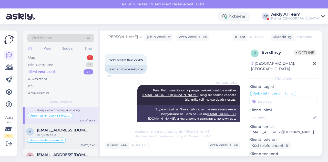
click at [76, 132] on div "kahjuks pole" at bounding box center [66, 134] width 58 height 5
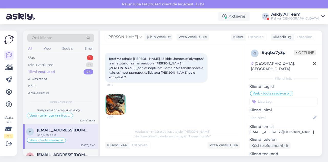
scroll to position [20, 0]
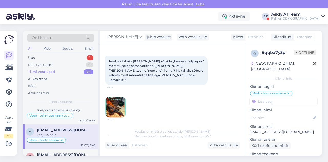
click at [121, 101] on img at bounding box center [115, 107] width 20 height 20
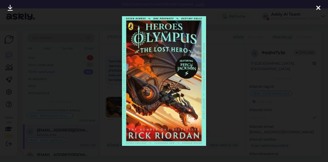
click at [218, 101] on div at bounding box center [164, 81] width 328 height 162
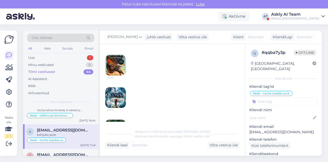
scroll to position [67, 0]
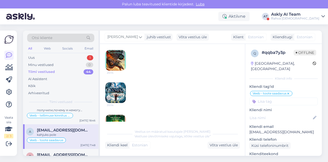
click at [120, 94] on img at bounding box center [115, 92] width 20 height 20
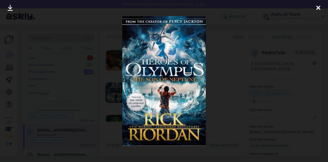
click at [225, 95] on div at bounding box center [164, 81] width 328 height 162
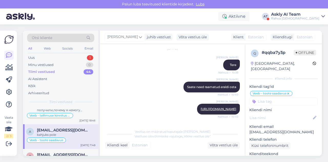
scroll to position [231, 0]
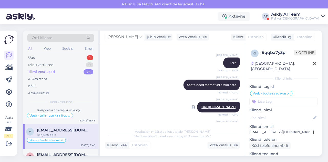
click at [201, 106] on link "[URL][DOMAIN_NAME]" at bounding box center [219, 107] width 36 height 4
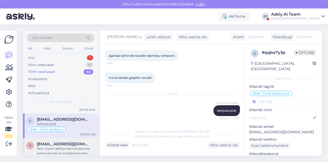
scroll to position [121, 0]
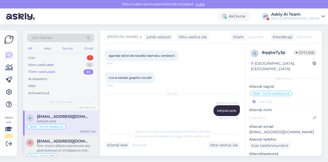
click at [62, 146] on div "Tere. Autori allkirja raamatuses see pole kuid see on eriväljaanne ehk raamatu …" at bounding box center [66, 147] width 58 height 9
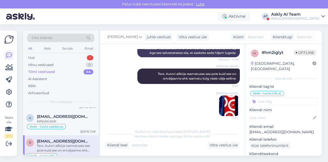
click at [226, 104] on img at bounding box center [229, 105] width 20 height 20
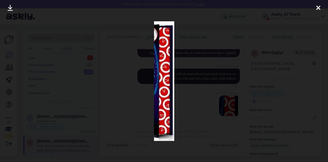
click at [194, 108] on div at bounding box center [164, 81] width 328 height 162
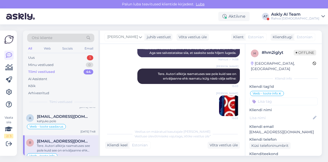
click at [220, 102] on img at bounding box center [229, 105] width 20 height 20
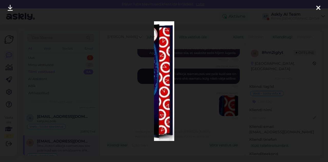
click at [200, 103] on div at bounding box center [164, 81] width 328 height 162
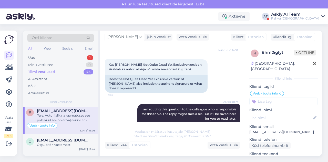
scroll to position [158, 0]
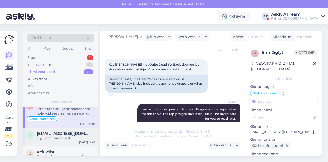
click at [72, 131] on span "[EMAIL_ADDRESS][DOMAIN_NAME]" at bounding box center [63, 133] width 53 height 5
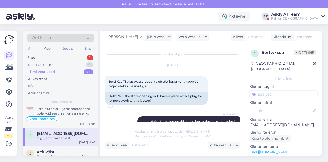
scroll to position [0, 0]
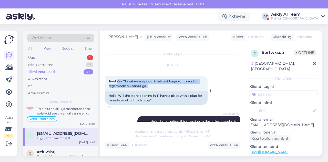
drag, startPoint x: 117, startPoint y: 81, endPoint x: 162, endPoint y: 86, distance: 45.6
click at [162, 86] on div "Tere! Kas T1 avatavasse poodi tuleb pistikuga koht kaugtöö tegemiseks sülearvut…" at bounding box center [156, 83] width 102 height 15
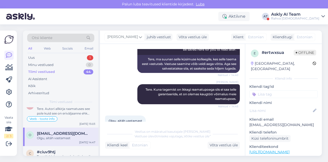
scroll to position [91, 0]
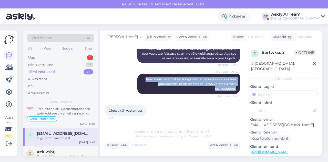
drag, startPoint x: 136, startPoint y: 79, endPoint x: 240, endPoint y: 88, distance: 104.3
click at [240, 88] on div "Vestlus algas [DATE] Tere! Kas T1 avatavasse poodi tuleb pistikuga koht kaugtöö…" at bounding box center [174, 85] width 139 height 72
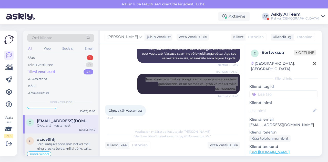
scroll to position [171, 0]
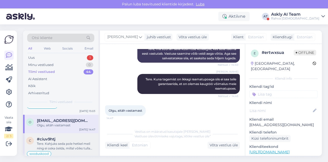
click at [82, 136] on div "#ciuv9htj" at bounding box center [66, 138] width 58 height 5
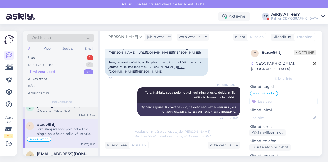
scroll to position [186, 0]
click at [72, 148] on div "m [EMAIL_ADDRESS][DOMAIN_NAME] Siin on inglise keelsed fantaasia raamatud- [URL…" at bounding box center [60, 161] width 75 height 29
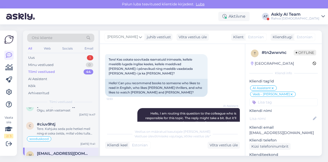
scroll to position [19, 0]
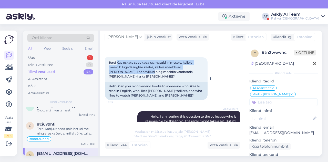
drag, startPoint x: 117, startPoint y: 62, endPoint x: 136, endPoint y: 70, distance: 20.8
click at [136, 70] on span "Tere! Kas oskate soovitada raamatuid inimesele, kellele meeldib lugeda inglise …" at bounding box center [151, 69] width 85 height 18
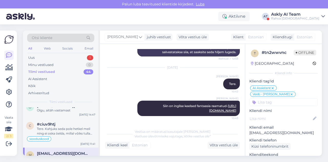
drag, startPoint x: 160, startPoint y: 95, endPoint x: 237, endPoint y: 113, distance: 79.0
click at [237, 113] on div "Vestlus algas [DATE] Tere! Kas oskate soovitada raamatuid inimesele, kellele me…" at bounding box center [174, 85] width 139 height 72
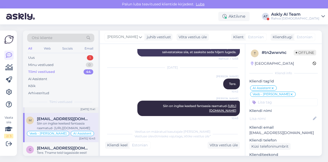
scroll to position [227, 0]
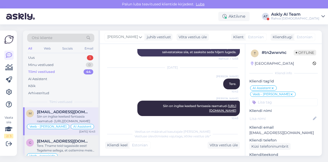
click at [59, 143] on div "Tere. T'name teid tagasiside eest! Tegeleme sellega, et ostlemine meie poes ole…" at bounding box center [66, 147] width 58 height 9
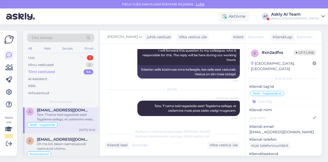
scroll to position [258, 0]
click at [69, 139] on span "[EMAIL_ADDRESS][DOMAIN_NAME]" at bounding box center [63, 138] width 53 height 5
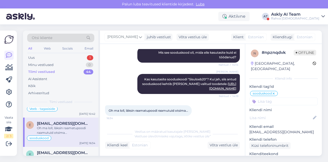
scroll to position [274, 0]
click at [184, 74] on div "[PERSON_NAME] kasutasite sooduskoodi "Sisuloeb20"? Kui jah, siis antud soodusko…" at bounding box center [188, 84] width 102 height 20
click at [166, 69] on div "[PERSON_NAME] kasutasite sooduskoodi "Sisuloeb20"? Kui jah, siis antud soodusko…" at bounding box center [172, 83] width 135 height 31
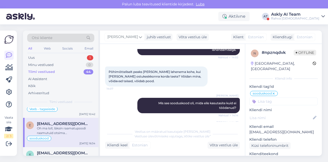
scroll to position [255, 0]
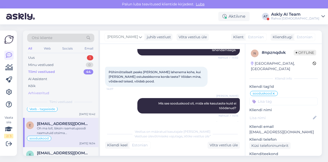
click at [49, 92] on div "Arhiveeritud" at bounding box center [60, 92] width 67 height 7
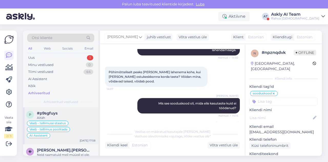
click at [79, 111] on div "#p9sgfuys" at bounding box center [66, 113] width 58 height 5
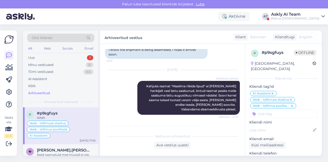
scroll to position [322, 0]
click at [272, 91] on icon at bounding box center [272, 93] width 3 height 4
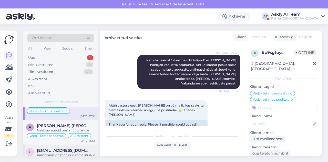
scroll to position [17, 0]
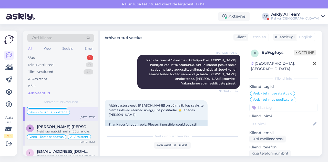
click at [61, 127] on span "[PERSON_NAME].[PERSON_NAME]@[DOMAIN_NAME]" at bounding box center [63, 126] width 53 height 5
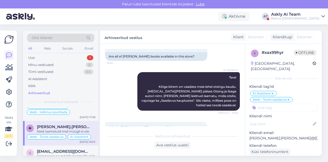
scroll to position [35, 0]
click at [203, 79] on div "AI Assistent Tere! Kõige kiirem on vaadata meie lehel otsingu kaudu. [MEDICAL_D…" at bounding box center [188, 91] width 102 height 38
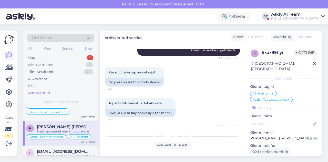
scroll to position [241, 0]
click at [272, 91] on icon at bounding box center [272, 93] width 3 height 4
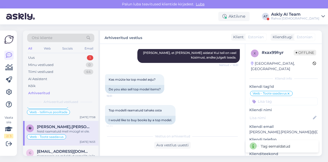
scroll to position [234, 0]
drag, startPoint x: 108, startPoint y: 64, endPoint x: 156, endPoint y: 62, distance: 48.2
click at [156, 75] on div "Kas müüte ka top model asju? 16:51" at bounding box center [134, 80] width 59 height 11
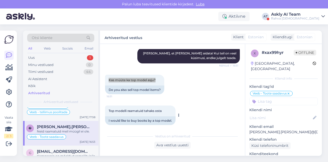
scroll to position [241, 0]
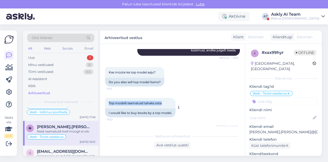
drag, startPoint x: 106, startPoint y: 85, endPoint x: 174, endPoint y: 86, distance: 67.6
click at [174, 98] on div "Top modelli raamatuid tahaks osta 16:52" at bounding box center [140, 103] width 70 height 11
drag, startPoint x: 177, startPoint y: 116, endPoint x: 234, endPoint y: 113, distance: 56.9
click at [234, 128] on div "[PERSON_NAME] [PERSON_NAME] raamatuid meil müügil ei ole. 16:53" at bounding box center [210, 133] width 60 height 11
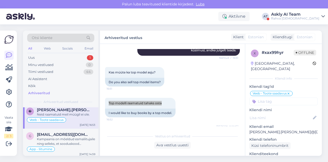
scroll to position [34, 0]
click at [74, 141] on div "Kampaania on mõeldud esmaliitujaile ning selleks, et sooduskood rakenduks tuleb…" at bounding box center [66, 140] width 58 height 9
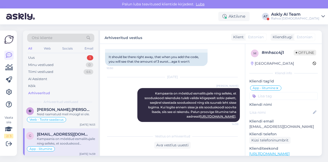
scroll to position [200, 0]
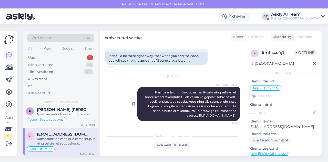
drag, startPoint x: 147, startPoint y: 92, endPoint x: 235, endPoint y: 117, distance: 90.9
click at [235, 117] on div "Kristiina Vanari Kampaania on mõeldud esmaliitujaile ning selleks, et sooduskoo…" at bounding box center [188, 104] width 102 height 34
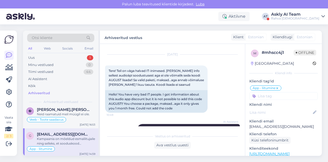
scroll to position [10, 0]
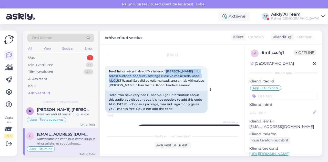
drag, startPoint x: 166, startPoint y: 71, endPoint x: 132, endPoint y: 80, distance: 36.1
click at [132, 80] on span "Tere! Teil on väga halvad IT-inimesed. [PERSON_NAME] info sellest audioäpi sood…" at bounding box center [157, 78] width 96 height 18
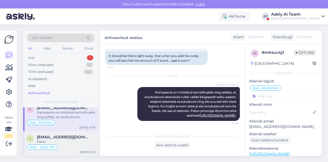
scroll to position [61, 0]
click at [72, 140] on div "Palun." at bounding box center [66, 141] width 58 height 5
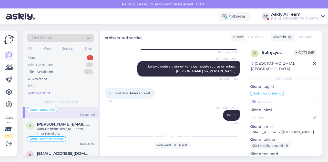
scroll to position [101, 0]
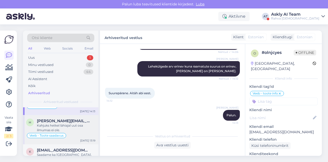
click at [79, 126] on div "Kahjuks hetkel lähiajal uut osa ilmumas ei ole." at bounding box center [66, 127] width 58 height 9
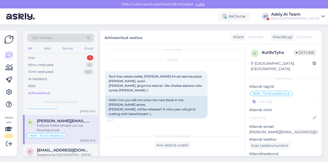
scroll to position [5, 0]
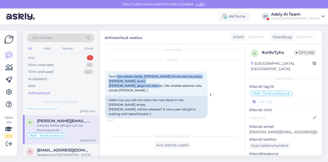
drag, startPoint x: 117, startPoint y: 76, endPoint x: 168, endPoint y: 86, distance: 51.8
click at [168, 86] on span "Tere! Kas oskate öelda, [PERSON_NAME] ilmub raamatusarja [PERSON_NAME], autor […" at bounding box center [156, 83] width 94 height 18
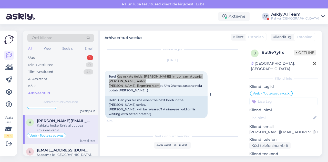
scroll to position [137, 0]
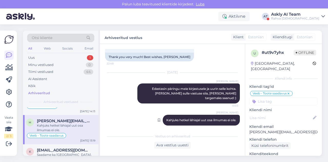
drag, startPoint x: 158, startPoint y: 115, endPoint x: 234, endPoint y: 117, distance: 76.1
click at [234, 117] on div "[PERSON_NAME] Kahjuks hetkel lähiajal uut osa ilmumas ei ole. 13:19" at bounding box center [201, 119] width 77 height 11
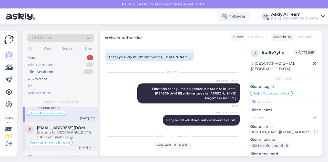
scroll to position [124, 0]
click at [73, 132] on div "Saadame ka [GEOGRAPHIC_DATA]. Ostu vormistades valige "Rahvusvaheline transport…" at bounding box center [66, 134] width 58 height 9
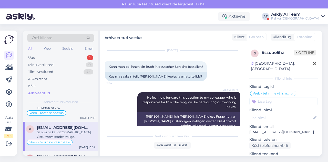
scroll to position [14, 0]
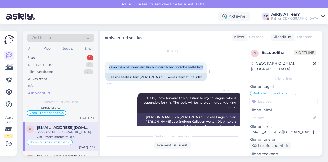
drag, startPoint x: 109, startPoint y: 68, endPoint x: 139, endPoint y: 72, distance: 30.0
click at [139, 72] on div "Kann man bei ihnen ein Buch in deutscher Sprache bestellen? 9:24" at bounding box center [156, 67] width 102 height 11
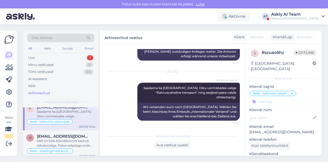
scroll to position [150, 0]
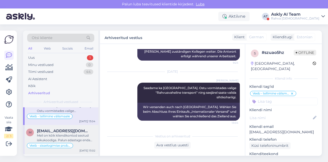
click at [75, 130] on span "[EMAIL_ADDRESS][DOMAIN_NAME]" at bounding box center [63, 130] width 53 height 5
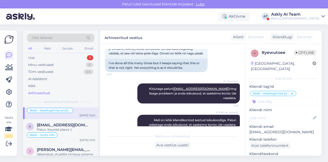
scroll to position [185, 0]
click at [73, 129] on div "Palun. Kaunist päeva :)" at bounding box center [66, 129] width 58 height 5
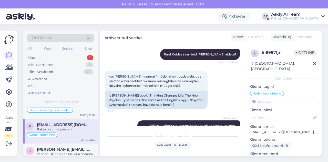
scroll to position [368, 0]
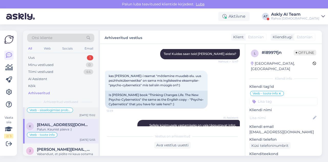
click at [82, 115] on div "[DATE] 13:02" at bounding box center [87, 115] width 16 height 4
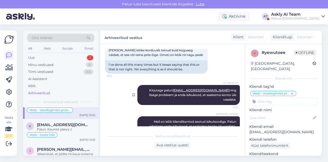
scroll to position [166, 0]
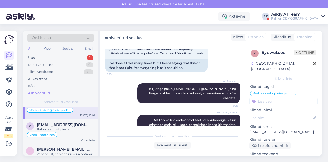
drag, startPoint x: 149, startPoint y: 110, endPoint x: 236, endPoint y: 117, distance: 87.6
click at [236, 117] on div "Vestlus algas [DATE] Tere! 9:22 Hello! AI Assistent Tere! Kuidas saan teid [PER…" at bounding box center [174, 87] width 139 height 77
click at [78, 124] on span "[EMAIL_ADDRESS][DOMAIN_NAME]" at bounding box center [63, 124] width 53 height 5
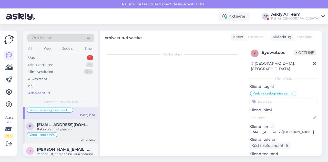
scroll to position [484, 0]
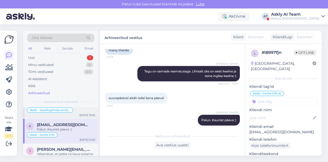
click at [83, 117] on div "m [EMAIL_ADDRESS][DOMAIN_NAME] Meil on kõik kliendikontod seotud isikukoodiga. …" at bounding box center [60, 103] width 75 height 29
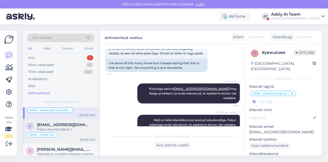
click at [79, 127] on div "Palun. Kaunist päeva :)" at bounding box center [66, 129] width 58 height 5
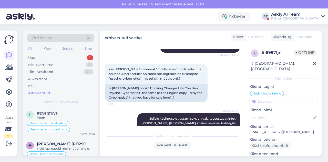
scroll to position [375, 0]
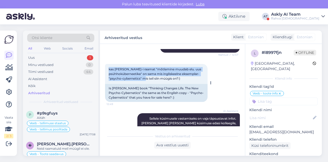
drag, startPoint x: 108, startPoint y: 69, endPoint x: 144, endPoint y: 78, distance: 37.2
click at [144, 78] on div "kas [PERSON_NAME]-i raamat "mõtlemine muudab elu. uus psühhoküberneetika" on sa…" at bounding box center [156, 74] width 102 height 20
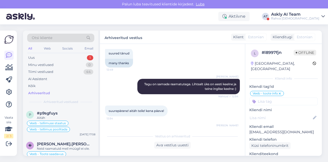
scroll to position [473, 0]
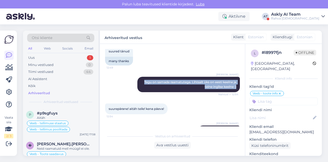
drag, startPoint x: 136, startPoint y: 79, endPoint x: 237, endPoint y: 82, distance: 101.7
click at [237, 82] on div "Vestlus algas [DATE] Hey! 11:04 Hey! AI Assistent Tere! Kuidas saan teid [PERSO…" at bounding box center [174, 87] width 139 height 77
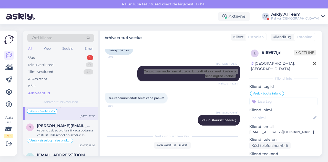
scroll to position [209, 0]
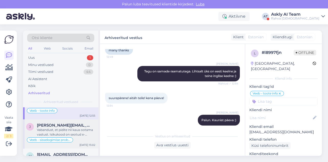
click at [63, 132] on div "Vabandust, et pidite nii kaua ootama vastust. Isikukood on seotud e-mailiga [EM…" at bounding box center [66, 131] width 58 height 9
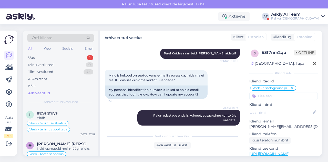
scroll to position [60, 0]
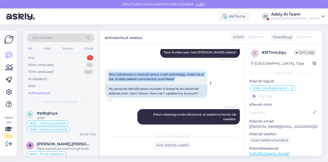
drag, startPoint x: 107, startPoint y: 74, endPoint x: 188, endPoint y: 80, distance: 81.6
click at [188, 80] on div "Minu isikukood on seotud vana e-maili aadressiga, mida ma ei tea. Kuidas saaksi…" at bounding box center [156, 76] width 102 height 15
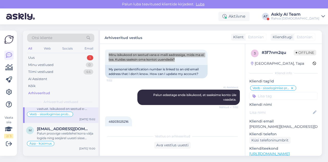
scroll to position [235, 0]
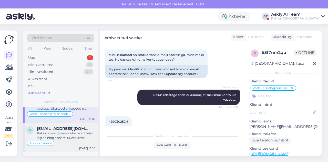
click at [69, 134] on div "Palun proovige veebilehel korra välja logida ning seejärel uuesti sisse logida.…" at bounding box center [66, 135] width 58 height 9
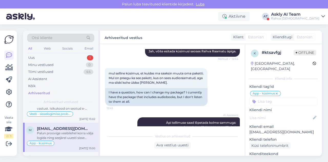
scroll to position [404, 0]
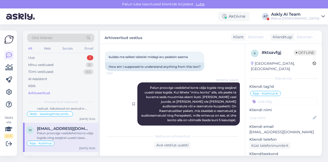
click at [133, 111] on div at bounding box center [135, 103] width 5 height 43
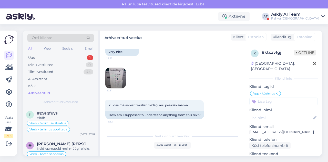
scroll to position [362, 0]
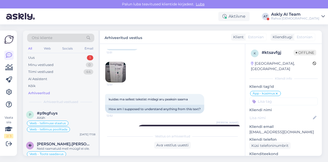
click at [123, 80] on img at bounding box center [115, 72] width 20 height 20
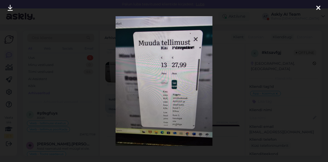
click at [220, 90] on div at bounding box center [164, 81] width 328 height 162
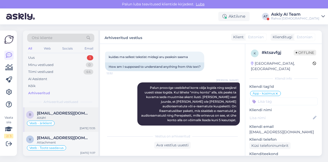
scroll to position [280, 0]
click at [80, 112] on span "[EMAIL_ADDRESS][DOMAIN_NAME]" at bounding box center [63, 112] width 53 height 5
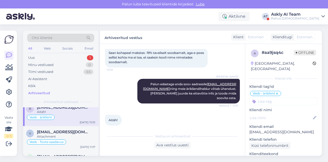
scroll to position [287, 0]
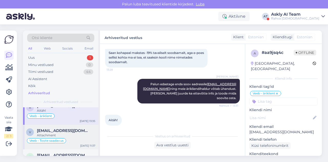
click at [75, 129] on span "[EMAIL_ADDRESS][DOMAIN_NAME]" at bounding box center [63, 130] width 53 height 5
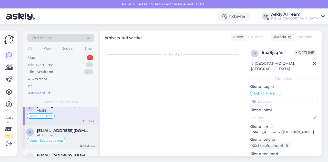
scroll to position [198, 0]
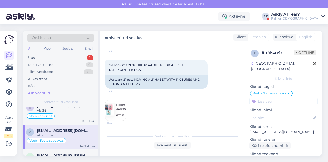
click at [124, 103] on img at bounding box center [115, 110] width 20 height 20
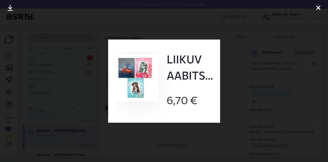
click at [230, 107] on div at bounding box center [164, 81] width 328 height 162
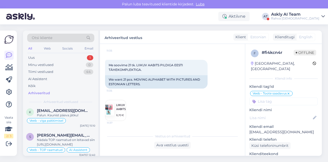
scroll to position [333, 0]
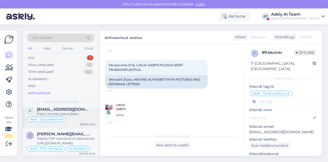
click at [84, 116] on div "Veeb - viga pakkimisel" at bounding box center [60, 119] width 69 height 6
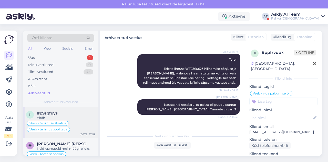
scroll to position [80, 0]
click at [12, 97] on div at bounding box center [8, 79] width 9 height 58
click at [11, 96] on link at bounding box center [8, 91] width 9 height 9
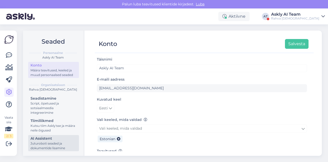
click at [36, 144] on div "Juturoboti seaded ja dokumentide lisamine" at bounding box center [53, 145] width 46 height 9
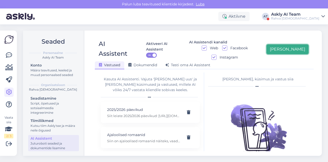
click at [297, 44] on button "[PERSON_NAME]" at bounding box center [287, 49] width 42 height 10
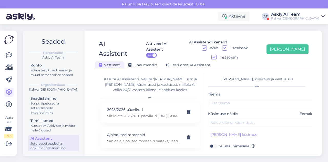
click at [209, 76] on div "[PERSON_NAME], küsimus ja vastus siia" at bounding box center [258, 82] width 100 height 12
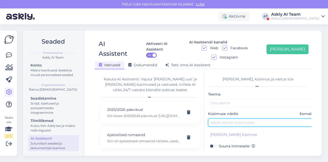
click at [224, 118] on input "text" at bounding box center [262, 122] width 108 height 8
paste input "kas [PERSON_NAME]-i raamat "mõtlemine muudab elu. uus psühhoküberneetika" on sa…"
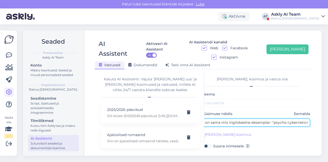
type input "kas [PERSON_NAME]-i raamat "mõtlemine muudab elu. uus psühhoküberneetika" on sa…"
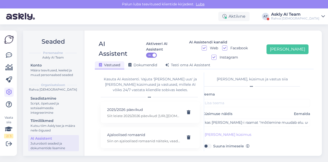
scroll to position [46, 0]
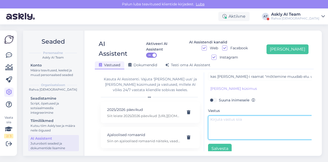
click at [226, 120] on textarea at bounding box center [262, 127] width 108 height 24
paste textarea "Tegu on samade raamatutega. Lihtsalt üks on eesti keelne ja teine inglise keelne"
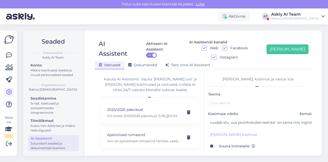
scroll to position [0, 0]
type textarea "Tegu on samade raamatutega. Lihtsalt üks on eesti keelne ja teine inglise keelne"
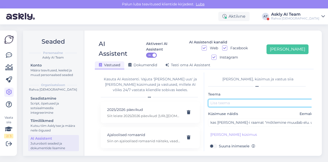
click at [218, 99] on input "text" at bounding box center [262, 103] width 108 height 8
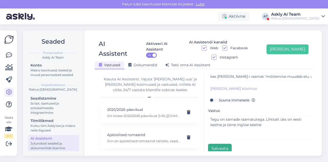
type input "[DEMOGRAPHIC_DATA]"
click at [220, 143] on button "Salvesta" at bounding box center [220, 148] width 24 height 10
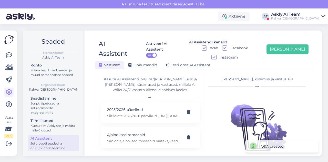
click at [216, 72] on div "[PERSON_NAME], küsimus ja vastus siia Vastust ei ole valitud" at bounding box center [257, 111] width 107 height 79
click at [290, 44] on button "[PERSON_NAME]" at bounding box center [287, 49] width 42 height 10
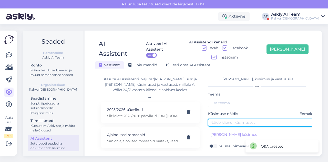
click at [237, 118] on input "text" at bounding box center [262, 122] width 108 height 8
paste input "Kas oskate öelda, millal ilmub raamatusarja [PERSON_NAME], autor [PERSON_NAME],…"
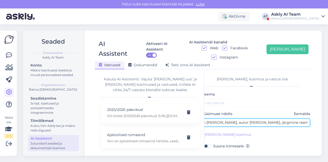
type input "Kas oskate öelda, millal ilmub raamatusarja [PERSON_NAME], autor [PERSON_NAME],…"
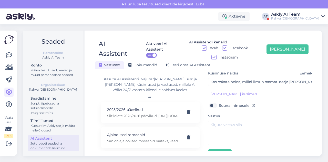
scroll to position [41, 0]
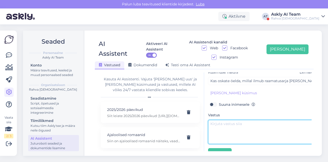
click at [238, 120] on textarea at bounding box center [262, 132] width 108 height 24
paste textarea "Kahjuks hetkel lähiajal uut osa ilmumas ei ole."
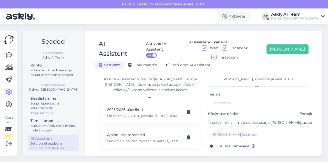
scroll to position [0, 26]
type textarea "Kahjuks hetkel lähiajal uut osa ilmumas ei ole."
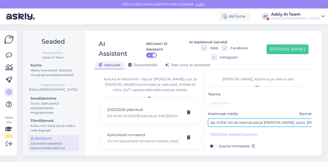
drag, startPoint x: 239, startPoint y: 113, endPoint x: 283, endPoint y: 114, distance: 44.6
click at [283, 118] on input "Kas oskate öelda, millal ilmub raamatusarja [PERSON_NAME], autor [PERSON_NAME],…" at bounding box center [262, 122] width 108 height 8
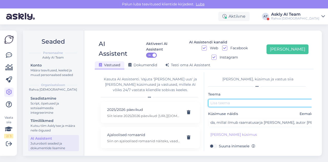
click at [248, 99] on input "text" at bounding box center [262, 103] width 108 height 8
paste input "raamatusarja [PERSON_NAME]"
click at [233, 99] on input "raamatusarja [PERSON_NAME]" at bounding box center [262, 103] width 108 height 8
click at [212, 99] on input "raamatusari [PERSON_NAME]" at bounding box center [262, 103] width 108 height 8
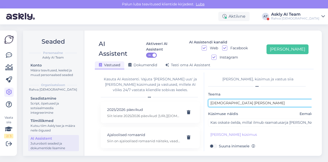
scroll to position [46, 0]
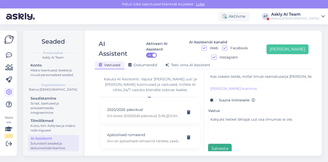
type input "[DEMOGRAPHIC_DATA] [PERSON_NAME]"
click at [216, 143] on button "Salvesta" at bounding box center [220, 148] width 24 height 10
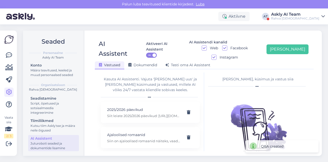
click at [215, 36] on div "AI Assistent Aktiveeri AI Assistent ON AI Assistendi kanalid Web Facebook Insta…" at bounding box center [204, 52] width 219 height 34
click at [298, 47] on button "[PERSON_NAME]" at bounding box center [287, 49] width 42 height 10
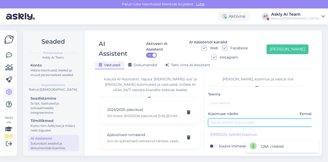
click at [221, 118] on input "text" at bounding box center [262, 122] width 108 height 8
paste input "[PERSON_NAME] info sellest audioäpi soodustusest aga ei ole võimalik seda koodi…"
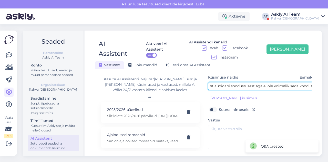
scroll to position [40, 0]
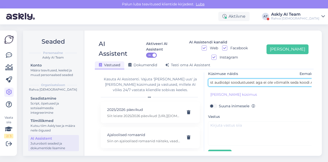
type input "[PERSON_NAME] info sellest audioäpi soodustusest aga ei ole võimalik seda koodi…"
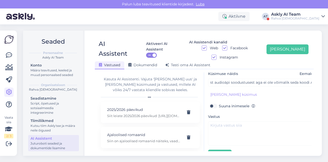
scroll to position [0, 0]
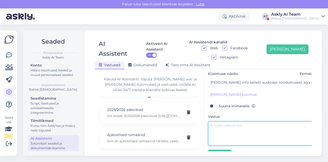
click at [240, 127] on textarea at bounding box center [262, 133] width 108 height 24
paste textarea "Kampaania on mõeldud esmaliitujaile ning selleks, et sooduskood rakenduks tuleb…"
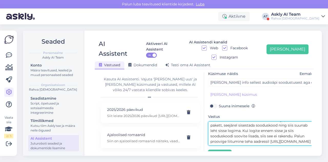
scroll to position [18, 0]
click at [294, 121] on textarea "Kampaania on mõeldud esmaliitujaile ning selleks, et sooduskood rakenduks tuleb…" at bounding box center [262, 133] width 108 height 24
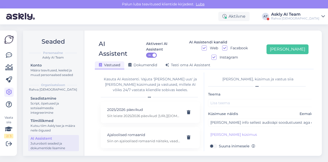
type textarea "Kampaania on mõeldud esmaliitujaile ning selleks, et sooduskood rakenduks tuleb…"
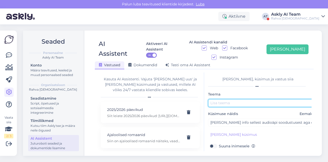
click at [233, 99] on input "text" at bounding box center [262, 103] width 108 height 8
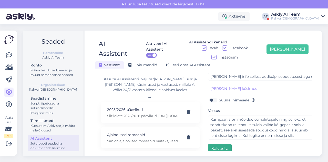
type input "Äpi kampaania"
click at [212, 143] on button "Salvesta" at bounding box center [220, 148] width 24 height 10
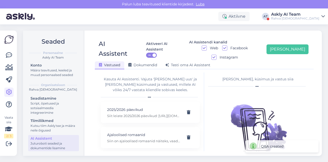
click at [204, 32] on div "AI Assistent Aktiveeri AI Assistent ON AI Assistendi kanalid Web Facebook Insta…" at bounding box center [204, 92] width 235 height 125
click at [295, 44] on button "[PERSON_NAME]" at bounding box center [287, 49] width 42 height 10
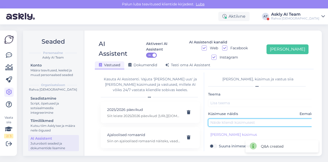
click at [220, 118] on input "text" at bounding box center [262, 122] width 108 height 8
paste input "Kas müüte ka top model asju"
type input "Kas müüte ka top model asju?"
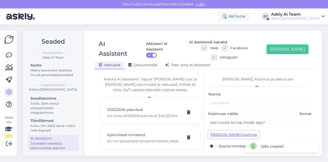
click at [220, 130] on button "[PERSON_NAME] küsimus" at bounding box center [233, 134] width 51 height 8
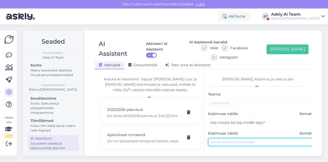
click at [232, 138] on input "text" at bounding box center [262, 142] width 108 height 8
paste input "Top modelli raamatuid tahaks osta"
type input "Top modelli raamatuid tahaks osta"
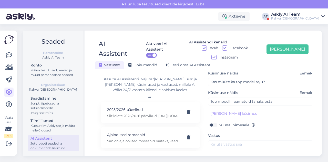
scroll to position [44, 0]
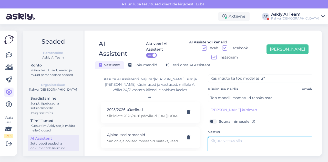
click at [222, 136] on textarea at bounding box center [262, 148] width 108 height 24
paste textarea "Neid raamatuid meil müügil ei ole."
click at [222, 136] on textarea "Neid raamatuid meil müügil ei ole." at bounding box center [262, 148] width 108 height 24
click at [221, 144] on textarea "Neid raamatuid meil müügil ei ole." at bounding box center [262, 148] width 108 height 24
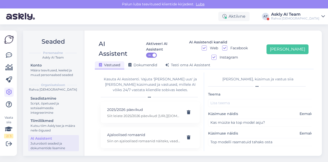
type textarea "Neid raamatuid meil müügil ei ole."
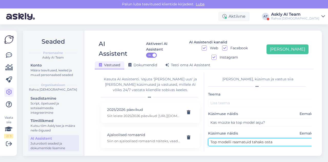
drag, startPoint x: 211, startPoint y: 131, endPoint x: 248, endPoint y: 131, distance: 37.4
click at [248, 138] on input "Top modelli raamatuid tahaks osta" at bounding box center [262, 142] width 108 height 8
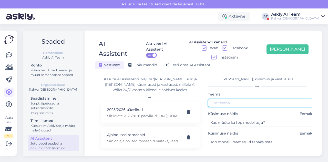
click at [235, 99] on input "text" at bounding box center [262, 103] width 108 height 8
paste input "Top modelli raamatui"
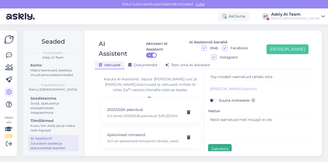
type input "Top modelli raamatud"
click at [223, 144] on button "Salvesta" at bounding box center [220, 149] width 24 height 10
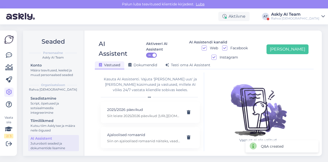
scroll to position [0, 0]
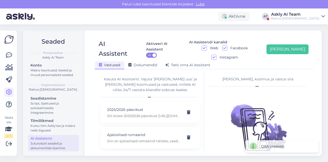
click at [215, 27] on div "Seaded Personaalne Askly AI Team Konto Määra teavitused, keeled ja muud persona…" at bounding box center [174, 92] width 308 height 137
click at [306, 60] on div "Vastused Dokumendid [PERSON_NAME] oma AI Assistent" at bounding box center [202, 64] width 214 height 9
click at [302, 50] on div "Aktiveeri AI Assistent ON AI Assistendi kanalid Web Facebook Instagram [PERSON_…" at bounding box center [221, 49] width 175 height 21
click at [302, 49] on div "Aktiveeri AI Assistent ON AI Assistendi kanalid Web Facebook Instagram [PERSON_…" at bounding box center [221, 49] width 175 height 21
click at [299, 44] on button "[PERSON_NAME]" at bounding box center [287, 49] width 42 height 10
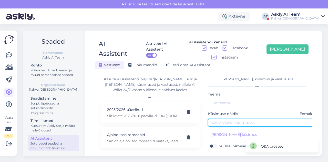
click at [243, 118] on input "text" at bounding box center [262, 122] width 108 height 8
paste input "Kas oskate soovitada raamatuid inimesele, kellele meeldib lugeda inglise keeles…"
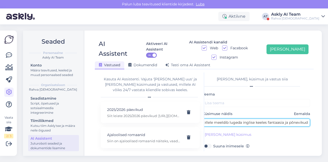
type input "Kas oskate soovitada raamatuid inimesele, kellele meeldib lugeda inglise keeles…"
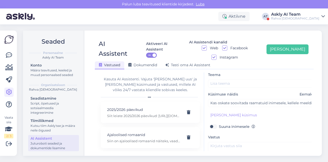
scroll to position [20, 0]
click at [216, 141] on textarea at bounding box center [262, 153] width 108 height 24
paste textarea "Siin on inglise keelsed fantaasia raamatud- [URL][DOMAIN_NAME]"
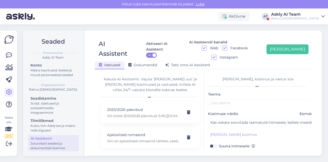
scroll to position [46, 0]
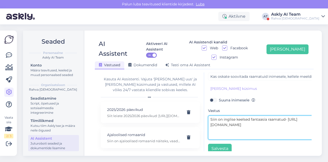
drag, startPoint x: 223, startPoint y: 109, endPoint x: 285, endPoint y: 110, distance: 61.5
click at [285, 115] on textarea "Siin on inglise keelsed fantaasia raamatud- [URL][DOMAIN_NAME]" at bounding box center [262, 127] width 108 height 24
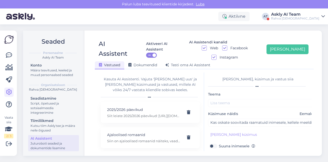
type textarea "Siin on inglise keelsed fantaasia raamatud- [URL][DOMAIN_NAME]"
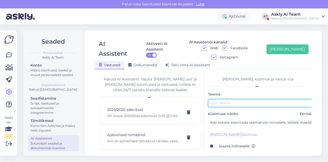
click at [235, 99] on input "text" at bounding box center [262, 103] width 108 height 8
paste input "inglise keelsed fantaasia raamatud"
click at [212, 99] on input "inglise keelsed fantaasia raamatud" at bounding box center [262, 103] width 108 height 8
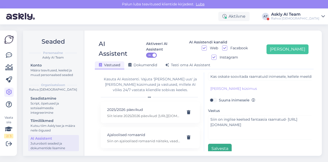
type input "Inglise keelsed fantaasia raamatud"
click at [218, 143] on button "Salvesta" at bounding box center [220, 148] width 24 height 10
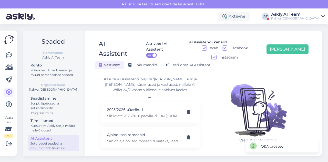
scroll to position [0, 0]
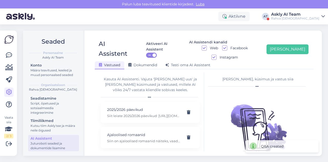
click at [215, 37] on div "AI Assistent Aktiveeri AI Assistent ON AI Assistendi kanalid Web Facebook Insta…" at bounding box center [204, 52] width 219 height 34
click at [290, 47] on button "[PERSON_NAME]" at bounding box center [287, 49] width 42 height 10
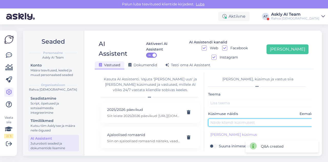
click at [218, 118] on input "text" at bounding box center [262, 122] width 108 height 8
paste input "Kas T1 avatavasse poodi tuleb pistikuga koht kaugtöö tegemiseks sülearvutiga?"
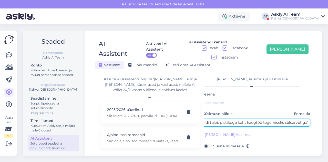
type input "Kas T1 avatavasse poodi tuleb pistikuga koht kaugtöö tegemiseks sülearvutiga?"
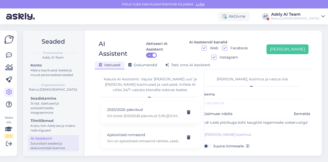
scroll to position [0, 0]
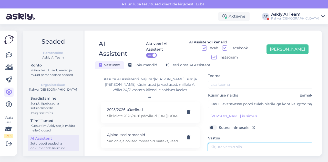
click at [218, 143] on textarea at bounding box center [262, 155] width 108 height 24
paste textarea "Tere. Kuna tegemist on ikkagi raamatupoega siis ei saa teile garanteerida, et o…"
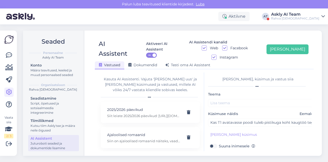
type textarea "Tere. Kuna tegemist on ikkagi raamatupoega siis ei saa teile garanteerida, et o…"
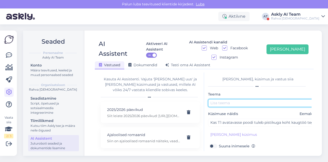
click at [233, 99] on input "text" at bounding box center [262, 103] width 108 height 8
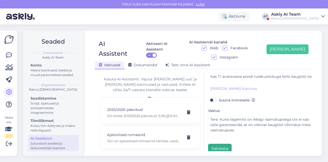
type input "T1 pood"
click at [218, 143] on button "Salvesta" at bounding box center [220, 148] width 24 height 10
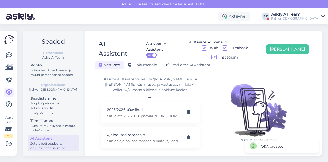
scroll to position [0, 0]
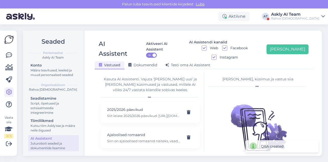
click at [212, 30] on div "Seaded Personaalne Askly AI Team Konto Määra teavitused, keeled ja muud persona…" at bounding box center [174, 92] width 308 height 137
click at [294, 45] on button "[PERSON_NAME]" at bounding box center [287, 49] width 42 height 10
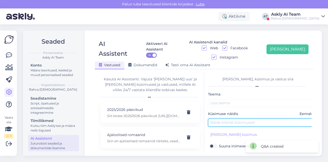
click at [223, 118] on input "text" at bounding box center [262, 122] width 108 height 8
paste input "Kontrollisin ja raamatut pole kusagil, minult võeti raamatu ostmiseks raha [PER…"
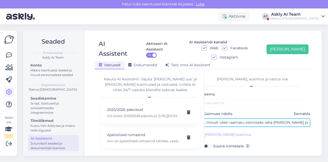
type input "Kontrollisin ja raamatut pole kusagil, minult võeti raamatu ostmiseks raha [PER…"
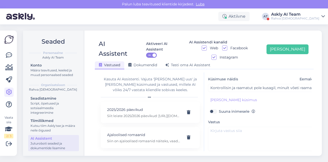
scroll to position [37, 0]
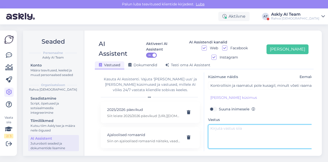
click at [238, 124] on textarea at bounding box center [262, 136] width 108 height 24
paste textarea "Tere. Palun saatke oma panga maksekorraldus meilile- [EMAIL_ADDRESS][DOMAIN_NAM…"
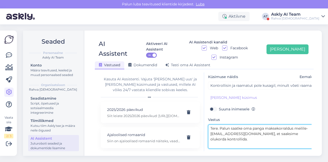
click at [238, 124] on textarea "Tere. Palun saatke oma panga maksekorraldus meilile- [EMAIL_ADDRESS][DOMAIN_NAM…" at bounding box center [262, 136] width 108 height 24
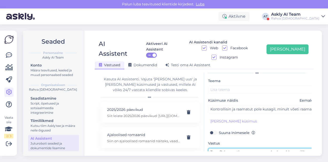
scroll to position [0, 0]
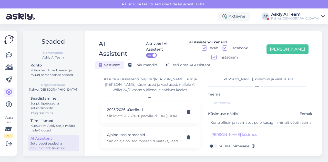
type textarea "Tere. Palun saatke oma panga maksekorraldus meilile- [EMAIL_ADDRESS][DOMAIN_NAM…"
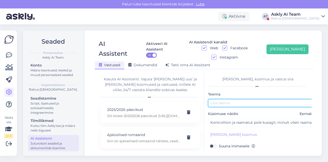
click at [234, 99] on input "text" at bounding box center [262, 103] width 108 height 8
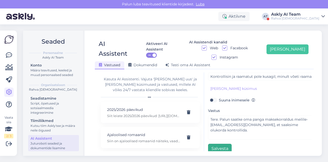
type input "Viga tellimisega"
click at [212, 143] on button "Salvesta" at bounding box center [220, 148] width 24 height 10
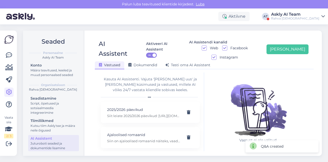
scroll to position [0, 0]
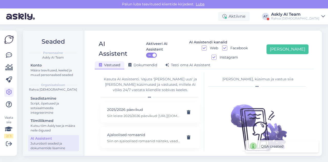
click at [213, 34] on div "AI Assistent Aktiveeri AI Assistent ON AI Assistendi kanalid Web Facebook Insta…" at bounding box center [204, 92] width 235 height 125
click at [298, 44] on button "[PERSON_NAME]" at bounding box center [287, 49] width 42 height 10
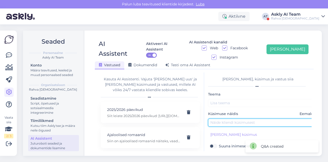
click at [222, 118] on input "text" at bounding box center [262, 122] width 108 height 8
paste input "Miks on ostukorvis võimalus sisselogimiseks, kui sisselogimise järel kaotad kog…"
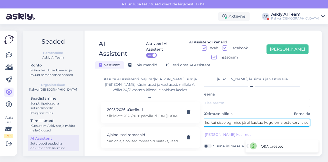
type input "Miks on ostukorvis võimalus sisselogimiseks, kui sisselogimise järel kaotad kog…"
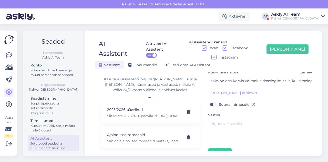
scroll to position [44, 0]
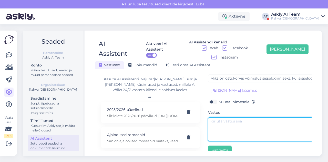
click at [237, 118] on textarea at bounding box center [262, 129] width 108 height 24
paste textarea "Tere! Tavaliselt tulevad [PERSON_NAME] ostukorvi [PERSON_NAME]. Uurime arendaja…"
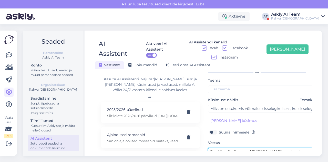
scroll to position [0, 0]
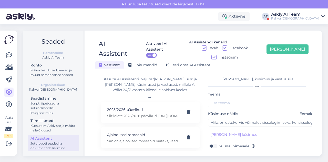
type textarea "Tere! Tavaliselt tulevad [PERSON_NAME] ostukorvi [PERSON_NAME]. Uurime arendaja…"
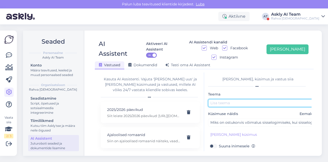
click at [226, 99] on input "text" at bounding box center [262, 103] width 108 height 8
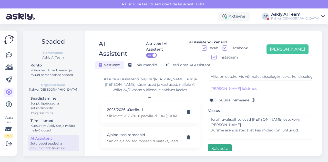
type input "Error ostukorviga"
click at [221, 143] on button "Salvesta" at bounding box center [220, 148] width 24 height 10
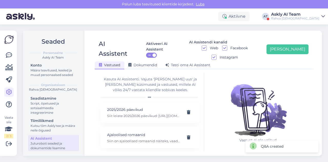
scroll to position [0, 0]
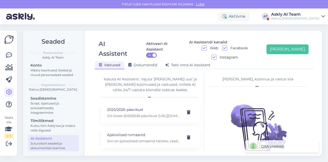
click at [206, 24] on div "Aktiivne AT Askly AI Team Rahva Raamat" at bounding box center [164, 16] width 328 height 16
click at [296, 44] on button "[PERSON_NAME]" at bounding box center [287, 49] width 42 height 10
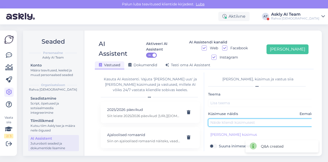
click at [222, 118] on input "text" at bounding box center [262, 122] width 108 height 8
paste input "[PERSON_NAME] T1 Mall oma esinduse , siis kas tuleb Outletis müügil Keelekärg"
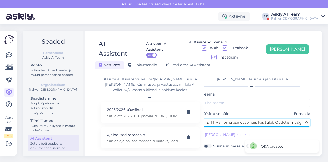
type input "[PERSON_NAME] T1 Mall oma esinduse , siis kas tuleb Outletis müügil Keelekärg"
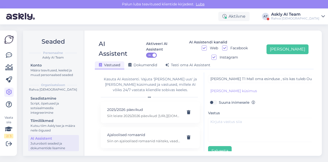
scroll to position [45, 0]
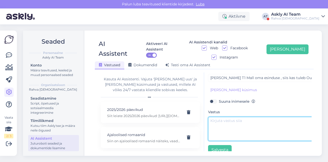
click at [229, 121] on textarea at bounding box center [262, 129] width 108 height 24
paste textarea "Tere. Hetkel on see toode meie meie laost otsas. Ehk see [PERSON_NAME] T1 poodi…"
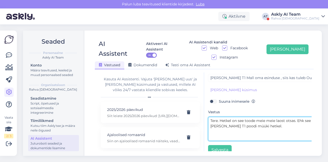
scroll to position [0, 0]
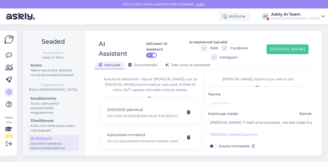
type textarea "Tere. Hetkel on see toode meie meie laost otsas. Ehk see [PERSON_NAME] T1 poodi…"
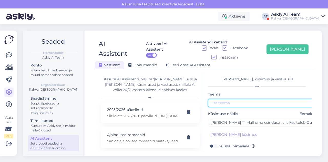
click at [226, 99] on input "text" at bounding box center [262, 103] width 108 height 8
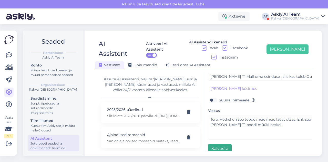
type input "Keelekärg"
click at [217, 143] on button "Salvesta" at bounding box center [220, 148] width 24 height 10
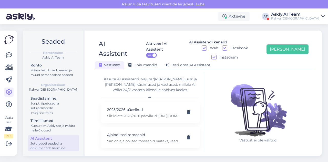
scroll to position [0, 0]
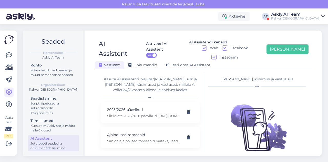
click at [189, 29] on div "Seaded Personaalne Askly AI Team Konto Määra teavitused, keeled ja muud persona…" at bounding box center [174, 92] width 308 height 137
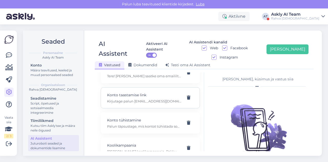
click at [146, 103] on p "Kirjutage palun [EMAIL_ADDRESS][DOMAIN_NAME] ning lisage probleem ja enda isiku…" at bounding box center [144, 101] width 74 height 5
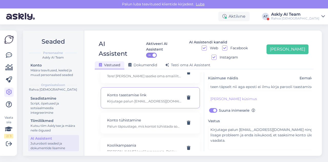
scroll to position [104, 0]
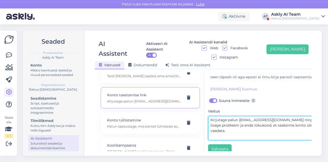
drag, startPoint x: 238, startPoint y: 121, endPoint x: 205, endPoint y: 106, distance: 35.9
click at [205, 106] on div "[PERSON_NAME], küsimus ja vastus siia Teema Konto taastamise link Küsimuse näid…" at bounding box center [257, 111] width 107 height 79
paste textarea "Meil on kõik kliendikontod seotud isikukoodiga. Palun edastage enda isikukood, …"
type textarea "Meil on kõik kliendikontod seotud isikukoodiga. Palun edastage enda isikukood, …"
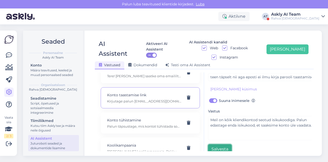
click at [222, 144] on button "Salvesta" at bounding box center [220, 149] width 24 height 10
click at [301, 14] on div "Askly AI Team" at bounding box center [295, 14] width 48 height 4
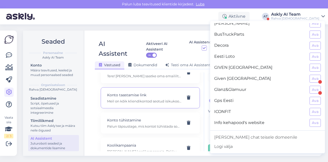
scroll to position [116, 0]
click at [314, 53] on button "Ava" at bounding box center [314, 56] width 11 height 8
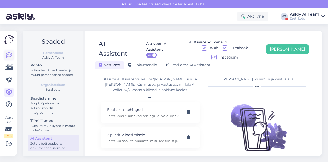
click at [8, 56] on icon at bounding box center [9, 55] width 6 height 6
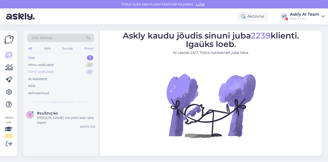
click at [41, 73] on div "Tiimi vestlused" at bounding box center [40, 71] width 25 height 5
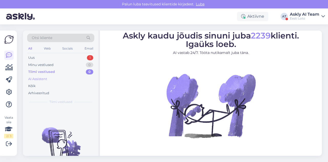
click at [35, 80] on div "AI Assistent" at bounding box center [37, 78] width 19 height 5
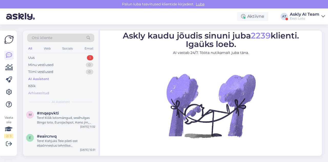
click at [40, 94] on div "Arhiveeritud" at bounding box center [38, 92] width 21 height 5
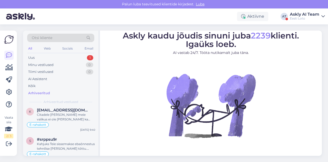
scroll to position [174, 0]
click at [312, 15] on div "Askly AI Team" at bounding box center [304, 14] width 29 height 4
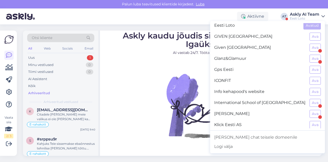
scroll to position [149, 0]
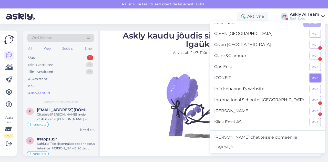
click at [310, 76] on button "Ava" at bounding box center [314, 78] width 11 height 8
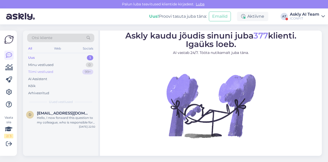
click at [45, 72] on div "Tiimi vestlused" at bounding box center [40, 71] width 25 height 5
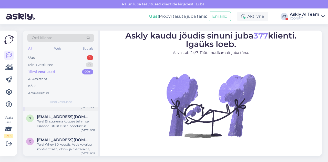
scroll to position [0, 0]
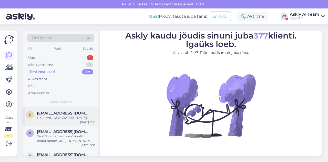
click at [62, 119] on div "Принято. [GEOGRAPHIC_DATA]." at bounding box center [66, 117] width 58 height 5
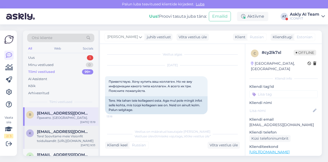
click at [62, 131] on span "[EMAIL_ADDRESS][DOMAIN_NAME]" at bounding box center [63, 131] width 53 height 5
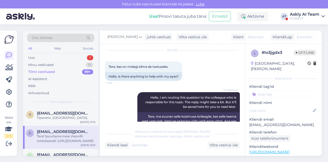
scroll to position [14, 0]
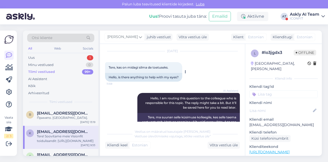
drag, startPoint x: 116, startPoint y: 68, endPoint x: 175, endPoint y: 66, distance: 58.4
click at [175, 66] on div "Tere, kas on midagi silma de toetuseks. 11:59" at bounding box center [143, 67] width 77 height 11
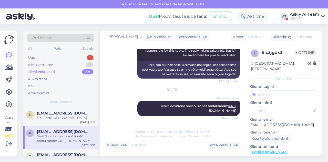
drag, startPoint x: 157, startPoint y: 99, endPoint x: 238, endPoint y: 109, distance: 81.9
click at [238, 109] on div "Vestlus algas [DATE] Tere, kas on midagi silma de toetuseks. 11:59 Hello, is th…" at bounding box center [174, 85] width 139 height 72
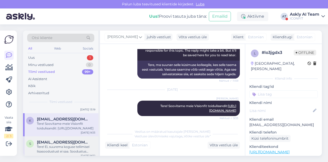
scroll to position [13, 0]
click at [58, 146] on div "Tere! Ei, suurema koguse tellimisel lisasoodustust ei saa. Soodustus kehtib ühi…" at bounding box center [66, 148] width 58 height 9
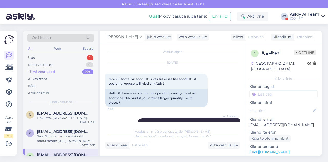
scroll to position [2, 0]
click at [116, 77] on span "tere kui tootel on soodustus kas siis ei saa lisa soodustust suurema koguse tel…" at bounding box center [153, 81] width 88 height 8
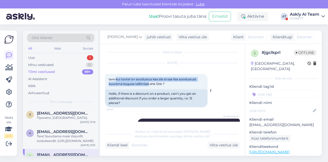
drag, startPoint x: 116, startPoint y: 79, endPoint x: 149, endPoint y: 86, distance: 33.8
click at [149, 86] on div "tere kui tootel on soodustus kas siis ei saa [PERSON_NAME] soodustust suurema k…" at bounding box center [156, 81] width 102 height 15
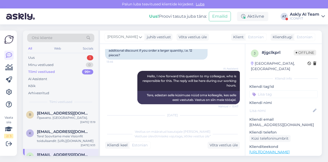
scroll to position [80, 0]
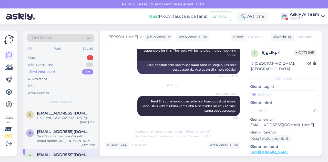
drag, startPoint x: 141, startPoint y: 98, endPoint x: 242, endPoint y: 111, distance: 101.7
click at [242, 111] on div "Vestlus algas [DATE] tere kui tootel on soodustus kas siis ei saa [PERSON_NAME]…" at bounding box center [174, 85] width 139 height 72
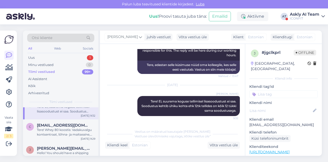
scroll to position [56, 0]
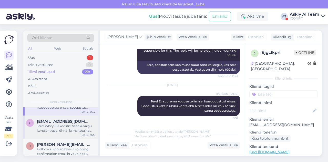
click at [55, 130] on div "Tere! Whey 80 koostis: Vadakuvalgu kontsentraat, lõhna- ja maitseaine, emulgaat…" at bounding box center [66, 127] width 58 height 9
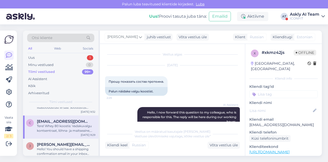
scroll to position [0, 0]
drag, startPoint x: 108, startPoint y: 89, endPoint x: 161, endPoint y: 91, distance: 53.3
click at [161, 91] on div "Palun näidake valgu koostist." at bounding box center [136, 91] width 62 height 9
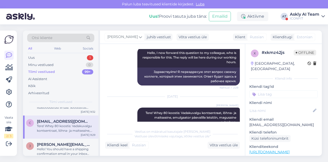
scroll to position [89, 0]
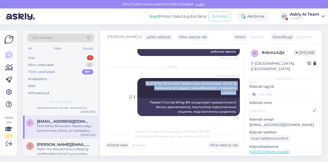
drag, startPoint x: 138, startPoint y: 82, endPoint x: 235, endPoint y: 93, distance: 97.5
click at [235, 93] on div "[PERSON_NAME] Tere! Whey 80 koostis: Vadakuvalgu kontsentraat, [PERSON_NAME] ma…" at bounding box center [188, 88] width 102 height 20
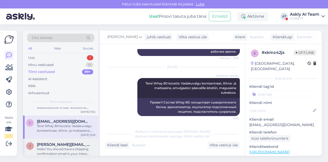
click at [53, 150] on div "Hello! You should have a shipping confirmation email in your inbox from [DATE]" at bounding box center [66, 150] width 58 height 9
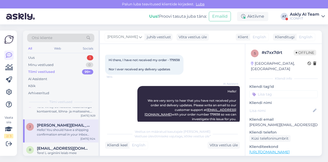
scroll to position [95, 0]
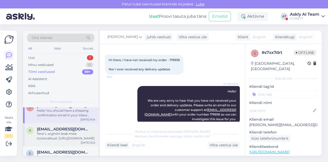
click at [67, 133] on div "Tere! L-arginiini leiab meie tootevalikust: [URL][DOMAIN_NAME]" at bounding box center [66, 135] width 58 height 9
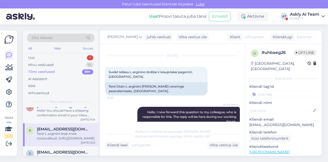
scroll to position [9, 0]
drag, startPoint x: 117, startPoint y: 81, endPoint x: 205, endPoint y: 82, distance: 88.6
click at [205, 82] on div "Tere! Otsin L-arginiini [PERSON_NAME] vereringe parandamiseks. [GEOGRAPHIC_DATA…" at bounding box center [156, 88] width 102 height 13
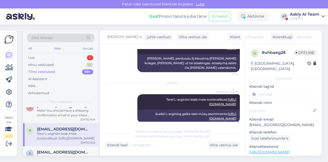
scroll to position [89, 0]
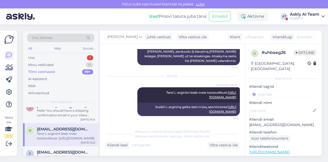
drag, startPoint x: 157, startPoint y: 81, endPoint x: 237, endPoint y: 92, distance: 80.6
click at [237, 92] on div "Vestlus algas [DATE] Sveiki! Ieškau L-arginino širdžiai ir kraujotakai pagerint…" at bounding box center [174, 85] width 139 height 72
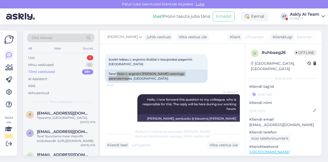
scroll to position [22, 0]
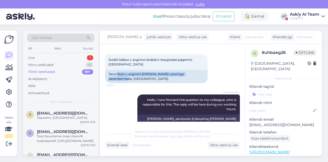
click at [189, 81] on div "[DATE] Sveiki! Ieškau L-arginino širdžiai ir kraujotakai pagerinti. Ačiū 20:33 …" at bounding box center [172, 63] width 135 height 51
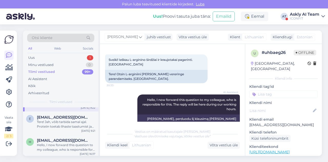
scroll to position [129, 0]
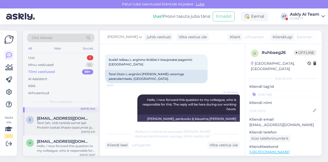
click at [63, 123] on div "Tere! Jah, võib tarbida samal ajal. Proteiin toetab lihaste taastumist ja kasvu…" at bounding box center [66, 124] width 58 height 9
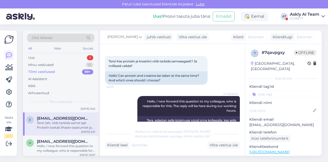
scroll to position [17, 0]
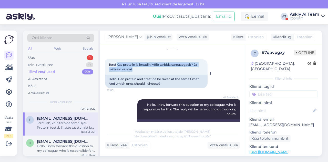
drag, startPoint x: 117, startPoint y: 64, endPoint x: 146, endPoint y: 68, distance: 29.5
click at [146, 68] on div "Tere! Kas proteiin ja kreatiini võib tarbida samaaegaelt? Ja milliseid valida? …" at bounding box center [156, 66] width 102 height 15
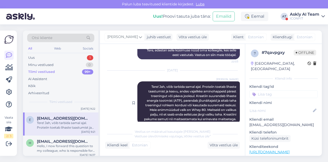
scroll to position [103, 0]
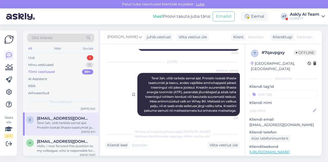
drag, startPoint x: 145, startPoint y: 74, endPoint x: 235, endPoint y: 106, distance: 95.2
click at [235, 106] on div "[PERSON_NAME] Tere! Jah, võib tarbida [PERSON_NAME]. Proteiin toetab lihaste ta…" at bounding box center [188, 94] width 102 height 43
click at [51, 143] on span "[EMAIL_ADDRESS][DOMAIN_NAME]" at bounding box center [63, 141] width 53 height 5
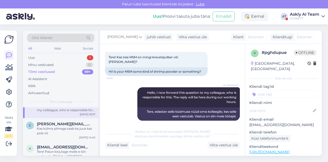
scroll to position [170, 0]
click at [69, 125] on span "[PERSON_NAME][EMAIL_ADDRESS][DOMAIN_NAME]" at bounding box center [63, 123] width 53 height 5
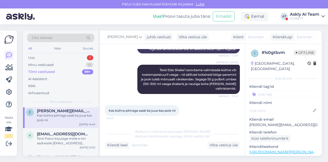
scroll to position [182, 0]
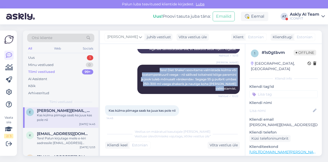
drag, startPoint x: 152, startPoint y: 69, endPoint x: 237, endPoint y: 89, distance: 86.8
click at [237, 89] on div "Vestlus algas [DATE] Tere. 10:11 Hello. AI Assistent [PERSON_NAME], kuidas saan…" at bounding box center [174, 85] width 139 height 72
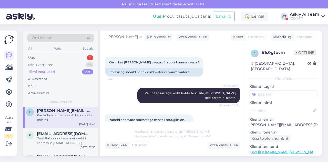
scroll to position [71, 0]
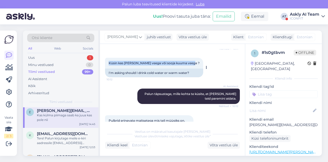
drag, startPoint x: 108, startPoint y: 62, endPoint x: 193, endPoint y: 61, distance: 85.3
click at [193, 61] on div "Küsin kas [PERSON_NAME] veega või sooja kuuma veega ? 10:12" at bounding box center [154, 63] width 98 height 11
click at [68, 136] on div "Tere! Palun kirjutage meile e-kiri aadressile [EMAIL_ADDRESS][DOMAIN_NAME], et …" at bounding box center [66, 140] width 58 height 9
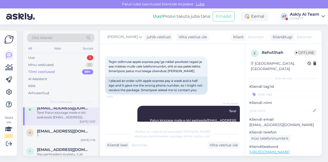
scroll to position [210, 0]
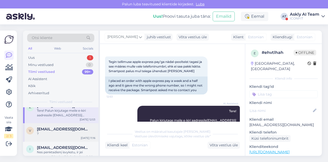
click at [59, 136] on div "v [EMAIL_ADDRESS][DOMAIN_NAME] ? [DATE] 11:16" at bounding box center [60, 132] width 75 height 18
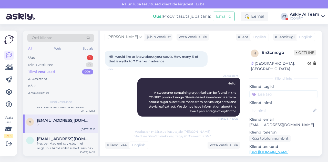
scroll to position [25, 0]
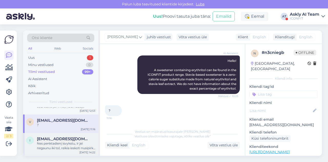
click at [60, 147] on div "Nes penktadienį isvykstu, ir jei negaunu iki tol, reikia ieskoti nusipirkti gyv…" at bounding box center [66, 145] width 58 height 9
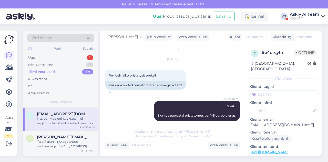
scroll to position [252, 0]
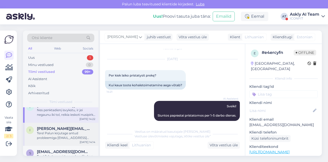
click at [67, 128] on span "[PERSON_NAME][EMAIL_ADDRESS][PERSON_NAME][DOMAIN_NAME]" at bounding box center [63, 128] width 53 height 5
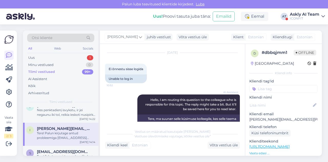
scroll to position [0, 0]
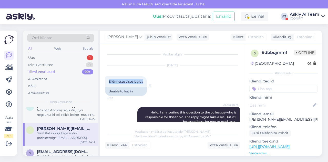
drag, startPoint x: 106, startPoint y: 83, endPoint x: 146, endPoint y: 78, distance: 40.0
click at [146, 78] on div "Ei õnnestu sisse logida 10:52" at bounding box center [126, 81] width 42 height 11
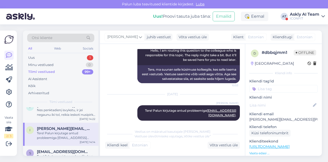
drag, startPoint x: 141, startPoint y: 110, endPoint x: 236, endPoint y: 107, distance: 95.3
click at [236, 107] on div "Vestlus algas [DATE] Ei õnnestu sisse logida 10:52 Unable to log in AI Assisten…" at bounding box center [174, 85] width 139 height 72
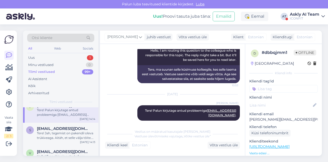
scroll to position [280, 0]
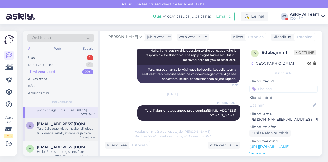
click at [59, 130] on div "Tere! Jah, tegemist on pakendil oleva trükiveaga. Aitäh, et selle välja tõite. …" at bounding box center [66, 130] width 58 height 9
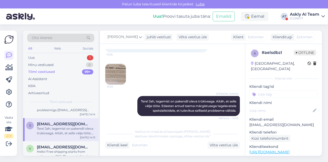
click at [120, 76] on img at bounding box center [115, 74] width 20 height 20
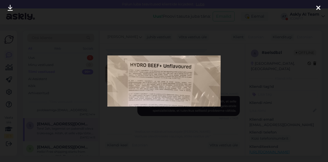
click at [178, 115] on div at bounding box center [164, 81] width 328 height 162
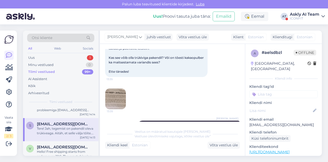
scroll to position [61, 0]
click at [120, 99] on img at bounding box center [115, 98] width 20 height 20
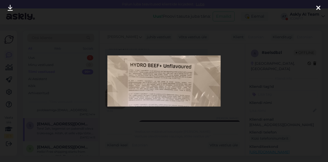
click at [192, 109] on div at bounding box center [164, 81] width 328 height 162
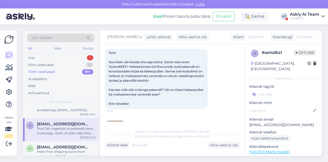
scroll to position [28, 0]
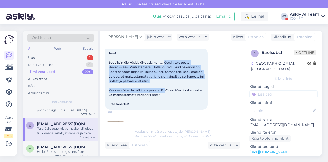
drag, startPoint x: 165, startPoint y: 63, endPoint x: 166, endPoint y: 88, distance: 25.1
click at [166, 88] on span "Tere! Sooviksin üle küsida ühe asja kohta. Ostsin teie toote HydroBEEF+ Maitset…" at bounding box center [157, 78] width 96 height 55
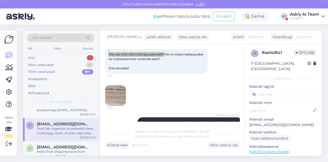
scroll to position [90, 0]
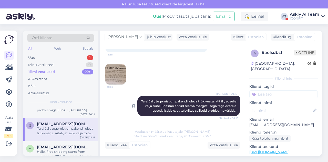
drag, startPoint x: 139, startPoint y: 95, endPoint x: 234, endPoint y: 110, distance: 96.0
click at [234, 110] on div "[PERSON_NAME] Tere! Jah, tegemist on pakendil oleva trükiveaga. Aitäh, et selle…" at bounding box center [188, 106] width 102 height 20
click at [53, 145] on span "[EMAIL_ADDRESS][DOMAIN_NAME]" at bounding box center [63, 146] width 53 height 5
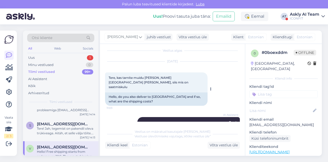
scroll to position [3, 0]
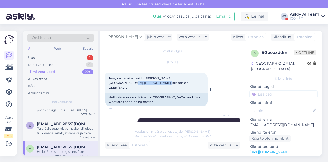
drag, startPoint x: 187, startPoint y: 78, endPoint x: 187, endPoint y: 84, distance: 5.9
click at [187, 84] on div "Tere, kas tarnite muidu [PERSON_NAME] [GEOGRAPHIC_DATA] [PERSON_NAME], siis mis…" at bounding box center [156, 83] width 102 height 20
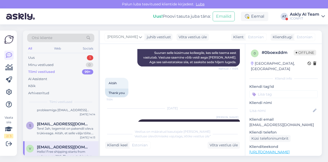
scroll to position [182, 0]
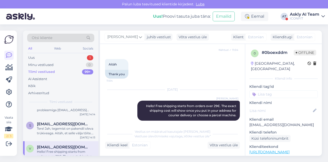
drag, startPoint x: 138, startPoint y: 101, endPoint x: 236, endPoint y: 111, distance: 98.3
click at [236, 111] on div "Vestlus algas [DATE] Tere, kas tarnite muidu [PERSON_NAME] [GEOGRAPHIC_DATA] [P…" at bounding box center [174, 85] width 139 height 72
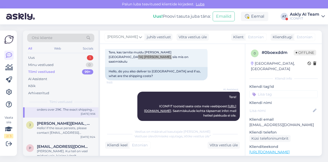
scroll to position [326, 0]
click at [59, 136] on div "[PERSON_NAME] [PERSON_NAME][EMAIL_ADDRESS][PERSON_NAME][DOMAIN_NAME] Hello! If …" at bounding box center [60, 128] width 75 height 23
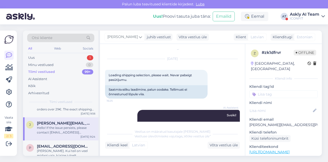
scroll to position [0, 0]
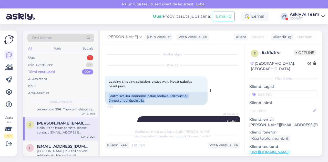
drag, startPoint x: 107, startPoint y: 95, endPoint x: 146, endPoint y: 101, distance: 39.7
click at [146, 101] on div "Saatmisvaliku laadimine, palun oodake. Tellimust ei õnnestunud lõpule viia." at bounding box center [156, 97] width 102 height 13
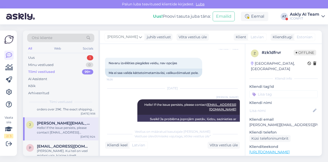
scroll to position [94, 0]
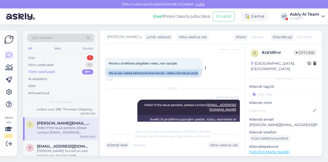
drag, startPoint x: 107, startPoint y: 72, endPoint x: 205, endPoint y: 71, distance: 98.1
click at [202, 71] on div "Nevaru izvēlēties piegādes veidu, nav opcijas 16:26 Ma ei saa valida kättetoime…" at bounding box center [153, 67] width 97 height 19
click at [205, 71] on div at bounding box center [204, 67] width 5 height 19
drag, startPoint x: 107, startPoint y: 74, endPoint x: 199, endPoint y: 71, distance: 92.2
click at [199, 71] on div "Ma ei saa valida kättetoimetamisviisi, valikuvõimalust pole." at bounding box center [153, 73] width 97 height 9
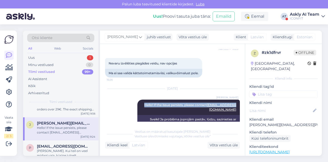
drag, startPoint x: 140, startPoint y: 105, endPoint x: 236, endPoint y: 107, distance: 96.5
click at [236, 107] on div "Vestlus algas [DATE] Loading shipping selection, please wait. Nevar pabeigt pas…" at bounding box center [174, 85] width 139 height 72
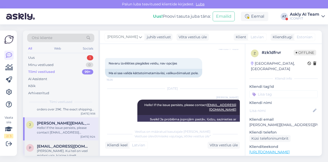
click at [64, 147] on span "[EMAIL_ADDRESS][DOMAIN_NAME]" at bounding box center [63, 146] width 53 height 5
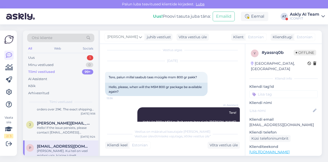
scroll to position [1, 0]
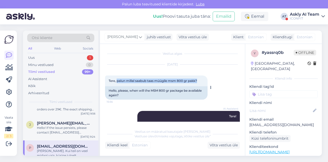
drag, startPoint x: 117, startPoint y: 82, endPoint x: 202, endPoint y: 79, distance: 85.1
click at [202, 79] on div "Tere, palun millal saabub taas müügile msm 800 gr pakk? 15:56" at bounding box center [156, 80] width 102 height 11
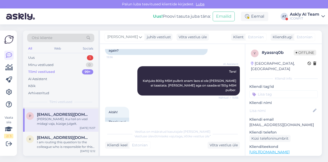
scroll to position [360, 0]
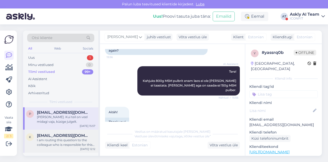
click at [64, 143] on div "I am routing this question to the colleague who is responsible for this topic. …" at bounding box center [66, 142] width 58 height 9
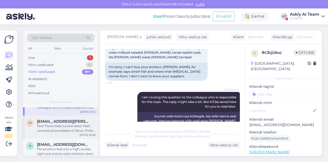
scroll to position [398, 0]
click at [59, 132] on div "Tere! Toote leiab suurematest hästi varustatud poodidest nt Järve, Pirita, Toru…" at bounding box center [66, 127] width 58 height 9
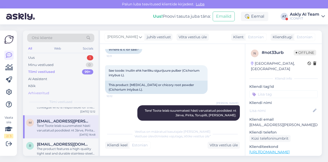
click at [41, 93] on div "Arhiveeritud" at bounding box center [38, 92] width 21 height 5
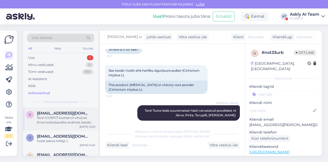
click at [68, 119] on div "Tere! ICONFIT tooted on ohutud. Enne toidulisandite andmist lastele soovitame k…" at bounding box center [66, 119] width 58 height 9
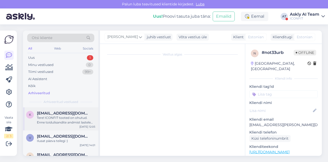
scroll to position [43, 0]
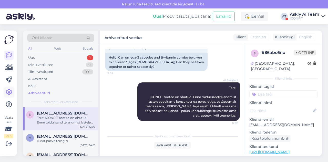
click at [13, 91] on link at bounding box center [8, 91] width 9 height 9
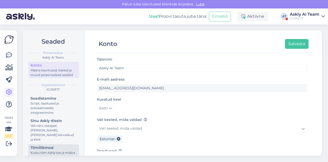
scroll to position [44, 0]
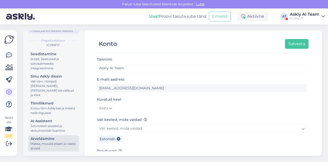
click at [47, 145] on div "Maksa, muuda plaani ja vaata arveid" at bounding box center [53, 145] width 46 height 9
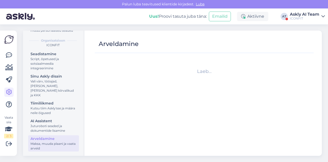
click at [46, 135] on link "Arveldamine Maksa, muuda plaani ja vaata arveid" at bounding box center [53, 143] width 51 height 16
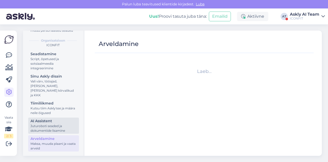
click at [42, 123] on div "Juturoboti seaded ja dokumentide lisamine" at bounding box center [53, 127] width 46 height 9
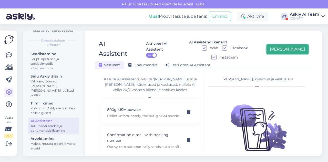
click at [304, 45] on button "[PERSON_NAME]" at bounding box center [287, 49] width 42 height 10
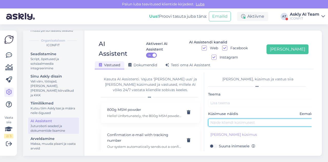
click at [232, 118] on input "text" at bounding box center [262, 122] width 108 height 8
paste input "Is there something for eye support?"
drag, startPoint x: 250, startPoint y: 111, endPoint x: 272, endPoint y: 112, distance: 22.0
click at [272, 118] on input "Is there something for eye support?" at bounding box center [262, 122] width 108 height 8
type input "Is there something for eye support?"
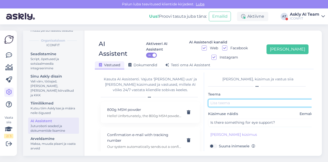
click at [237, 99] on input "text" at bounding box center [262, 103] width 108 height 8
paste input "eye support"
click at [214, 99] on input "eye support" at bounding box center [262, 103] width 108 height 8
type input "Eye support"
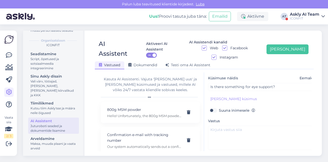
scroll to position [36, 0]
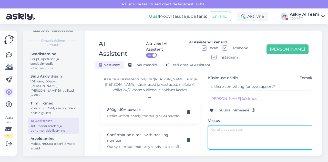
click at [235, 125] on textarea at bounding box center [262, 137] width 108 height 24
paste textarea "Hello! We recommend our Visionfit supplement: [URL][DOMAIN_NAME]"
type textarea "Hello! We recommend our Visionfit supplement: [URL][DOMAIN_NAME]"
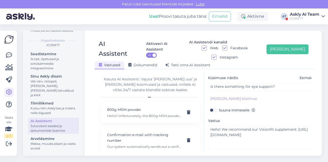
click at [214, 153] on button "Salvesta" at bounding box center [220, 158] width 24 height 10
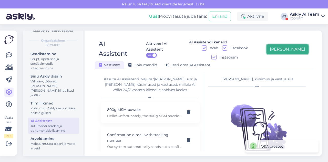
click at [291, 45] on button "[PERSON_NAME]" at bounding box center [287, 49] width 42 height 10
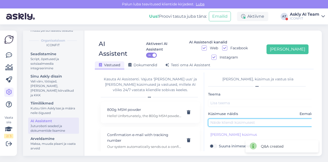
click at [230, 118] on input "text" at bounding box center [262, 122] width 108 height 8
paste input "If a product is discounted, can you get an additional discount for ordering a l…"
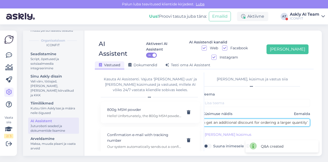
type input "If a product is discounted, can you get an additional discount for ordering a l…"
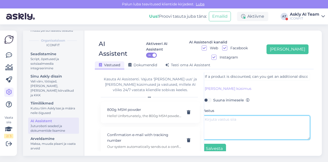
click at [219, 115] on textarea at bounding box center [256, 127] width 108 height 24
paste textarea "Hello! No, there is no additional discount for larger quantities. The discount …"
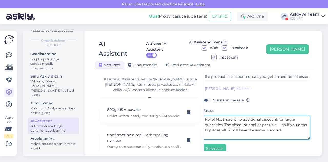
drag, startPoint x: 242, startPoint y: 109, endPoint x: 223, endPoint y: 115, distance: 20.2
click at [223, 115] on textarea "Hello! No, there is no additional discount for larger quantities. The discount …" at bounding box center [256, 127] width 108 height 24
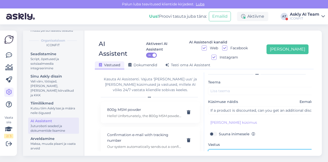
scroll to position [10, 0]
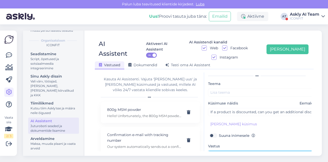
type textarea "Hello! No, there is no additional discount for larger quantities. The discount …"
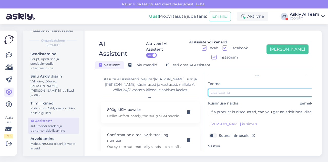
click at [218, 88] on input "text" at bounding box center [262, 92] width 108 height 8
paste input "additional discount for larger quantities."
click at [212, 88] on input "additional discount for larger quantities" at bounding box center [262, 92] width 108 height 8
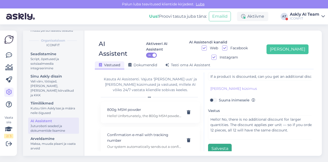
type input "Additional discount for larger quantities"
click at [218, 143] on button "Salvesta" at bounding box center [220, 148] width 24 height 10
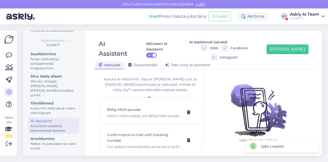
scroll to position [0, 0]
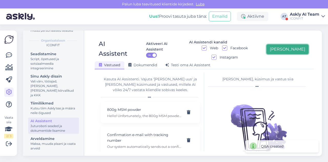
click at [288, 47] on button "[PERSON_NAME]" at bounding box center [287, 49] width 42 height 10
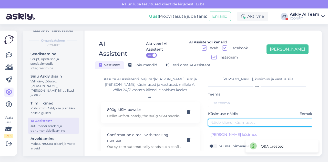
click at [223, 118] on input "text" at bounding box center [262, 122] width 108 height 8
paste input "Please show the protein ingredients."
type input "Please show the protein ingredients."
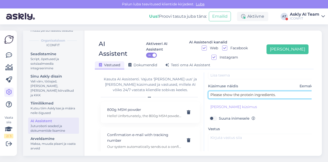
scroll to position [34, 0]
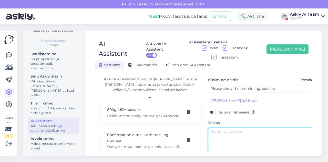
click at [216, 129] on textarea at bounding box center [262, 139] width 108 height 24
paste textarea "Hello! Whey 80 ingredients: Whey protein concentrate, flavouring, emulsifier su…"
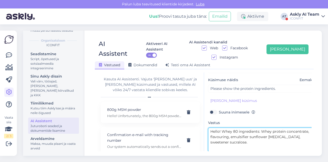
drag, startPoint x: 221, startPoint y: 121, endPoint x: 259, endPoint y: 120, distance: 37.6
click at [259, 127] on textarea "Hello! Whey 80 ingredients: Whey protein concentrate, flavouring, emulsifier su…" at bounding box center [262, 139] width 108 height 24
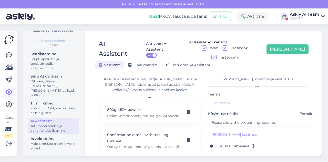
type textarea "Hello! Whey 80 ingredients: Whey protein concentrate, flavouring, emulsifier su…"
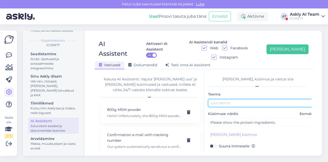
click at [221, 99] on input "text" at bounding box center [262, 103] width 108 height 8
paste input "Whey 80 ingredients:"
type input "Whey 80 ingredients:"
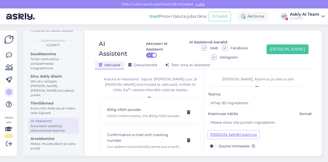
click at [220, 130] on button "[PERSON_NAME] küsimus" at bounding box center [233, 134] width 51 height 8
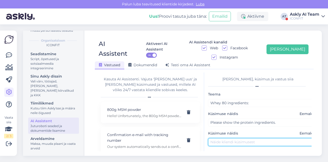
click at [218, 138] on input "text" at bounding box center [262, 142] width 108 height 8
paste input "Whey 80 ingredients:"
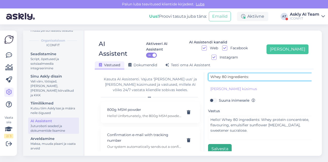
type input "Whey 80 ingredients:"
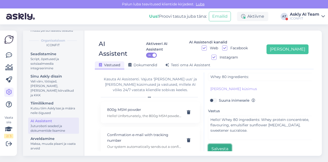
click at [217, 144] on button "Salvesta" at bounding box center [220, 149] width 24 height 10
click at [116, 15] on div "Uus! Proovi tasuta [PERSON_NAME]: Emailid Aktiivne AT Askly AI Team ICONFIT" at bounding box center [164, 16] width 328 height 16
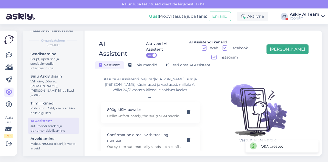
scroll to position [0, 0]
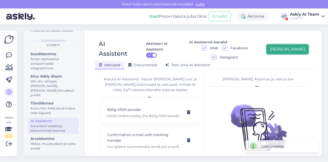
click at [291, 44] on button "[PERSON_NAME]" at bounding box center [287, 49] width 42 height 10
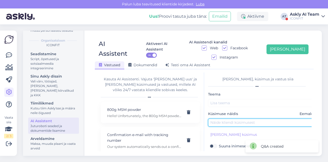
click at [242, 118] on input "text" at bounding box center [262, 122] width 108 height 8
paste input "I’m looking for L-[MEDICAL_DATA] to improve heart and circulation."
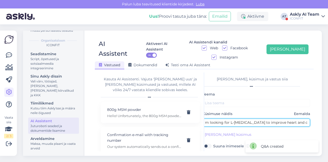
type input "I’m looking for L-[MEDICAL_DATA] to improve heart and circulation."
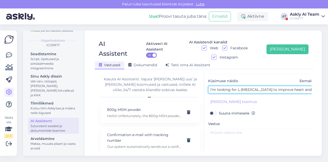
scroll to position [33, 0]
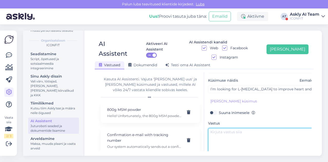
click at [236, 128] on textarea at bounding box center [262, 140] width 108 height 24
paste textarea "Hello! L-[MEDICAL_DATA] can be found in our product range: [URL][DOMAIN_NAME]"
drag, startPoint x: 222, startPoint y: 121, endPoint x: 240, endPoint y: 121, distance: 17.9
click at [240, 128] on textarea "Hello! L-[MEDICAL_DATA] can be found in our product range: [URL][DOMAIN_NAME]" at bounding box center [262, 140] width 108 height 24
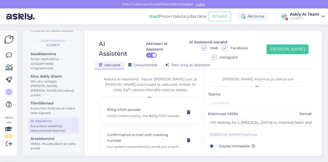
type textarea "Hello! L-[MEDICAL_DATA] can be found in our product range: [URL][DOMAIN_NAME]"
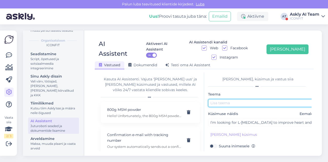
click at [212, 99] on input "text" at bounding box center [262, 103] width 108 height 8
paste input "L-[MEDICAL_DATA]"
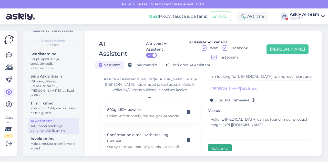
type input "L-[MEDICAL_DATA]"
click at [212, 143] on button "Salvesta" at bounding box center [220, 148] width 24 height 10
click at [125, 34] on div "AI Assistent Aktiveeri AI Assistent ON AI Assistendi kanalid Web Facebook Insta…" at bounding box center [204, 92] width 235 height 125
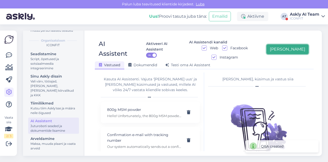
click at [299, 44] on button "[PERSON_NAME]" at bounding box center [287, 49] width 42 height 10
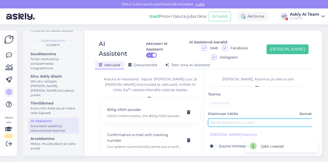
click at [223, 118] on input "text" at bounding box center [262, 122] width 108 height 8
paste input "Can protein and creatine be taken at the same time? And which ones to choose?"
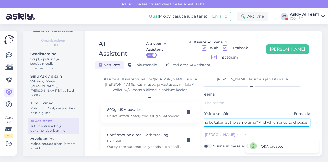
type input "Can protein and creatine be taken at the same time? And which ones to choose?"
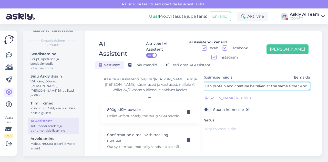
scroll to position [46, 6]
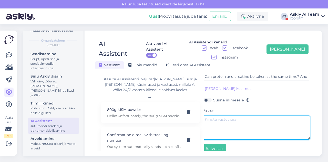
click at [230, 115] on textarea at bounding box center [256, 127] width 108 height 24
paste textarea "Hello! Yes, they can be taken at the same time. Protein supports muscle recover…"
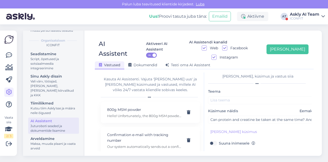
scroll to position [0, 0]
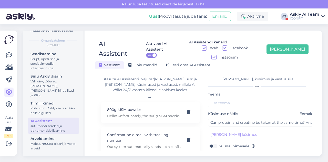
type textarea "Hello! Yes, they can be taken at the same time. Protein supports muscle recover…"
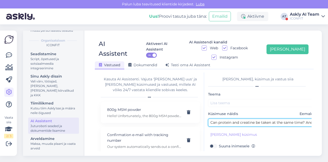
drag, startPoint x: 219, startPoint y: 114, endPoint x: 255, endPoint y: 113, distance: 35.9
click at [255, 118] on input "Can protein and creatine be taken at the same time? And which ones to choose?" at bounding box center [262, 122] width 108 height 8
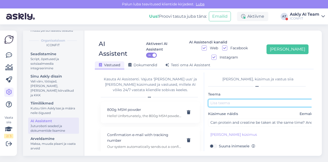
click at [225, 99] on input "text" at bounding box center [262, 103] width 108 height 8
paste input "protein and creatine"
click at [212, 99] on input "protein and creatine" at bounding box center [262, 103] width 108 height 8
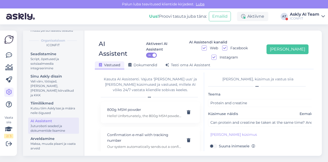
click at [258, 111] on label "Küsimuse näidis Eemalda" at bounding box center [262, 113] width 108 height 5
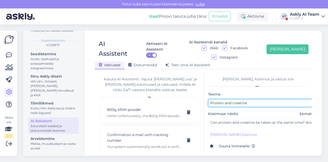
click at [254, 99] on input "Protein and creatine" at bounding box center [262, 103] width 108 height 8
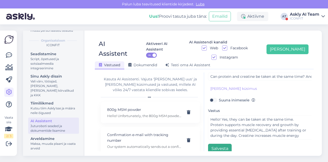
type input "Protein and creatine together"
click at [214, 143] on button "Salvesta" at bounding box center [220, 148] width 24 height 10
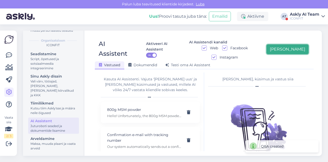
click at [296, 44] on button "[PERSON_NAME]" at bounding box center [287, 49] width 42 height 10
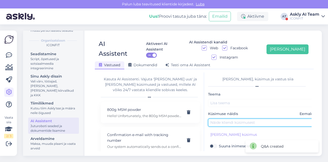
click at [235, 118] on input "text" at bounding box center [262, 122] width 108 height 8
paste input "Should Diet Shake be consumed with cold water or warm/hot water?"
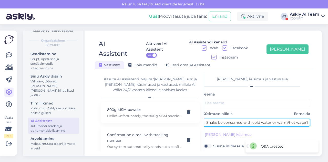
type input "Should Diet Shake be consumed with cold water or warm/hot water?"
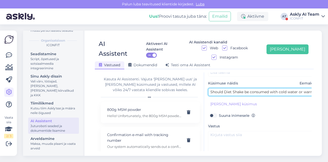
scroll to position [38, 0]
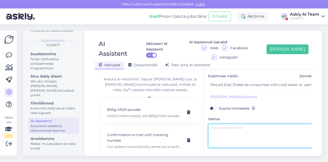
click at [223, 123] on textarea at bounding box center [262, 135] width 108 height 24
paste textarea "Hello! We recommend preparing Diet Shake with cold or room temperature water – …"
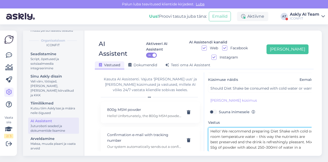
scroll to position [34, 0]
drag, startPoint x: 251, startPoint y: 121, endPoint x: 290, endPoint y: 120, distance: 38.2
click at [290, 127] on textarea "Hello! We recommend preparing Diet Shake with cold or room temperature water – …" at bounding box center [262, 139] width 108 height 24
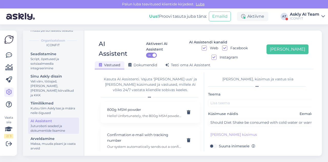
type textarea "Hello! We recommend preparing Diet Shake with cold or room temperature water – …"
click at [218, 91] on div "Teema" at bounding box center [262, 99] width 108 height 16
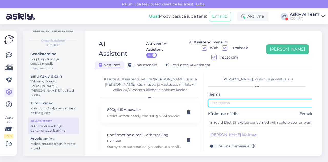
click at [219, 99] on input "text" at bounding box center [262, 103] width 108 height 8
paste input "preparing Diet Shake"
click at [213, 99] on input "preparing Diet Shake" at bounding box center [262, 103] width 108 height 8
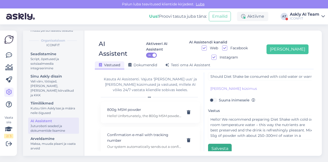
type input "Preparing Diet Shake"
click at [216, 143] on button "Salvesta" at bounding box center [220, 148] width 24 height 10
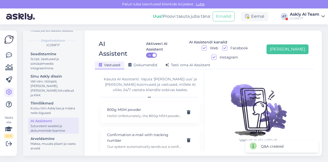
scroll to position [0, 0]
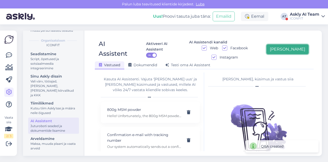
click at [289, 47] on button "[PERSON_NAME]" at bounding box center [287, 49] width 42 height 10
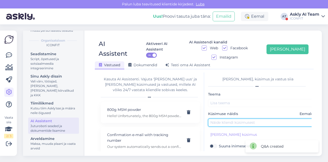
click at [225, 118] on input "text" at bounding box center [262, 122] width 108 height 8
paste input "Unable to log in."
type input "Unable to log in."
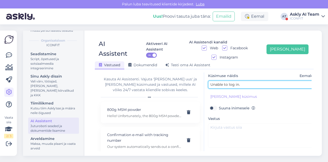
scroll to position [39, 0]
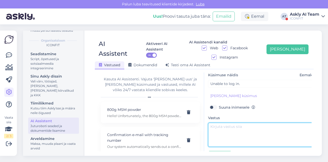
click at [219, 127] on textarea at bounding box center [262, 134] width 108 height 24
paste textarea "Hello! Please email [EMAIL_ADDRESS][DOMAIN_NAME] regarding this issue."
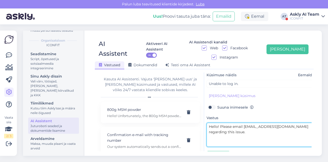
scroll to position [0, 2]
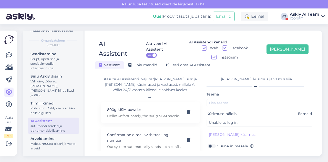
type textarea "Hello! Please email [EMAIL_ADDRESS][DOMAIN_NAME] regarding this issue."
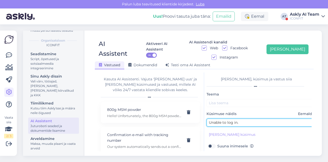
click at [209, 118] on input "Unable to log in." at bounding box center [260, 122] width 108 height 8
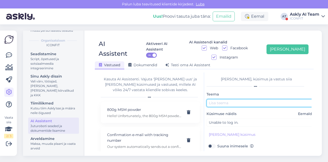
click at [224, 99] on input "text" at bounding box center [260, 103] width 108 height 8
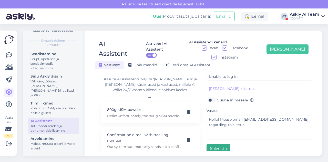
type input "Log in error"
click at [213, 143] on button "Salvesta" at bounding box center [218, 148] width 24 height 10
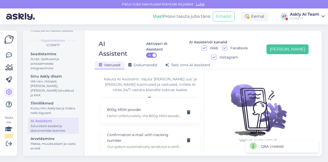
scroll to position [11, 0]
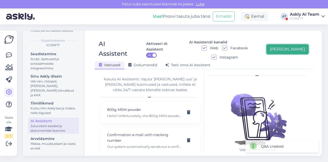
click at [291, 46] on button "[PERSON_NAME]" at bounding box center [287, 49] width 42 height 10
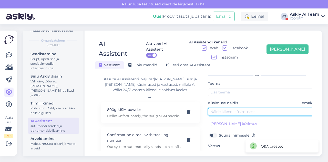
click at [231, 108] on input "text" at bounding box center [262, 112] width 108 height 8
paste input "I bought your HydroBEEF+ Unflavoured product, but the packaging lists cocoa pow…"
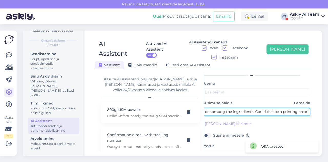
type input "I bought your HydroBEEF+ Unflavoured product, but the packaging lists cocoa pow…"
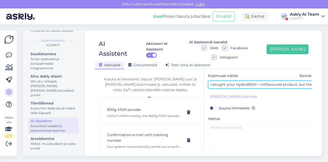
scroll to position [46, 0]
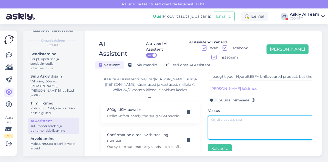
click at [241, 124] on textarea at bounding box center [262, 127] width 108 height 24
paste textarea "Hello! Yes, it is a printing error on the packaging. Thank you for pointing thi…"
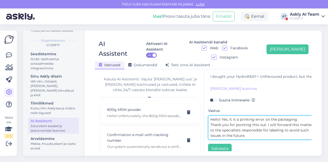
drag, startPoint x: 239, startPoint y: 109, endPoint x: 297, endPoint y: 110, distance: 57.6
click at [297, 115] on textarea "Hello! Yes, it is a printing error on the packaging. Thank you for pointing thi…" at bounding box center [262, 127] width 108 height 24
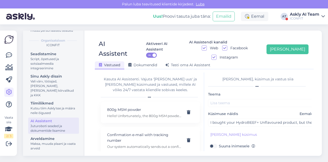
type textarea "Hello! Yes, it is a printing error on the packaging. Thank you for pointing thi…"
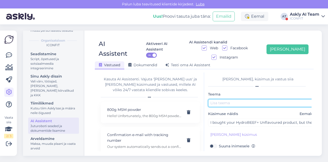
click at [244, 99] on input "text" at bounding box center [262, 103] width 108 height 8
paste input "printing error on the packaging."
click at [213, 99] on input "printing error on the packaging." at bounding box center [262, 103] width 108 height 8
click at [272, 99] on input "Printing error on the packaging." at bounding box center [262, 103] width 108 height 8
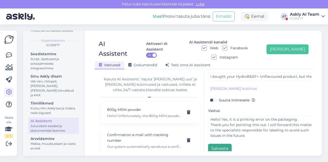
type input "Printing error on the packaging"
click at [223, 143] on button "Salvesta" at bounding box center [220, 148] width 24 height 10
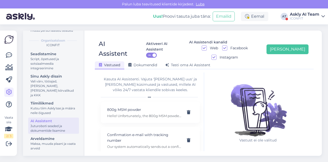
scroll to position [0, 0]
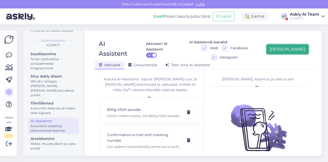
click at [295, 44] on button "[PERSON_NAME]" at bounding box center [287, 49] width 42 height 10
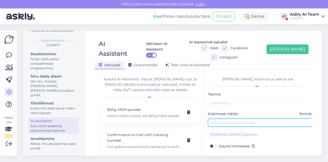
click at [229, 118] on input "text" at bounding box center [262, 122] width 108 height 8
paste input "What is the shipping cost?"
type input "What is the shipping cost?"
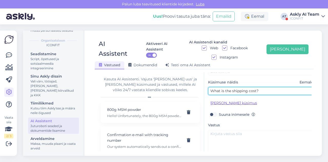
scroll to position [33, 0]
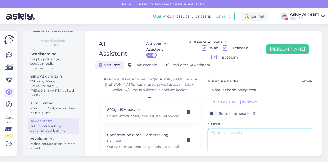
click at [221, 129] on textarea at bounding box center [262, 141] width 108 height 24
paste textarea "Hello! Free shipping starts for orders over €29. The exact shipping cost will a…"
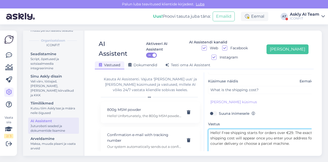
type textarea "Hello! Free shipping starts for orders over €29. The exact shipping cost will a…"
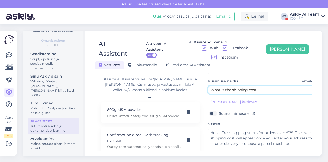
drag, startPoint x: 232, startPoint y: 80, endPoint x: 257, endPoint y: 81, distance: 24.8
click at [257, 86] on input "What is the shipping cost?" at bounding box center [262, 90] width 108 height 8
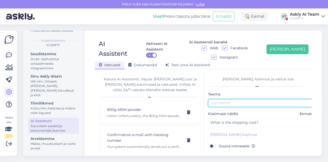
click at [229, 99] on input "text" at bounding box center [262, 103] width 108 height 8
paste input "shipping cost?"
click at [213, 99] on input "shipping cost" at bounding box center [262, 103] width 108 height 8
type input "Shipping cost"
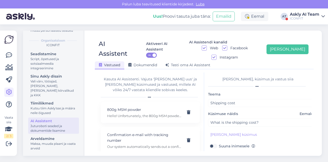
click at [107, 7] on div "[PERSON_NAME] teavitused klientide kirjadest. [GEOGRAPHIC_DATA]" at bounding box center [164, 4] width 328 height 8
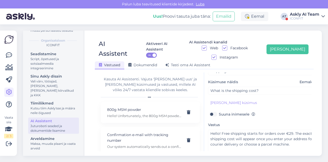
scroll to position [46, 0]
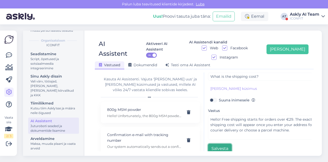
click at [224, 143] on button "Salvesta" at bounding box center [220, 148] width 24 height 10
click at [105, 14] on div "Uus! Proovi tasuta [PERSON_NAME]: Emailid Eemal AT Askly AI Team ICONFIT" at bounding box center [164, 16] width 328 height 16
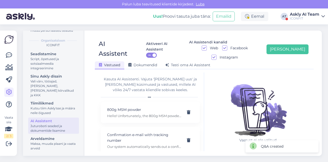
scroll to position [0, 0]
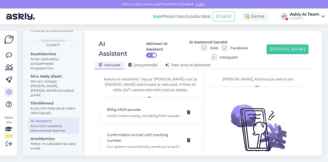
click at [307, 39] on div "Aktiveeri AI Assistent ON AI Assistendi kanalid Web Facebook Instagram [PERSON_…" at bounding box center [221, 49] width 175 height 21
click at [297, 47] on button "[PERSON_NAME]" at bounding box center [287, 49] width 42 height 10
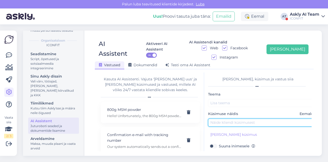
click at [221, 118] on input "text" at bounding box center [262, 122] width 108 height 8
paste input "Loading shipping option, please wait. The order could not be completed."
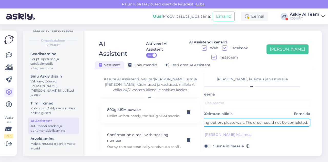
type input "Loading shipping option, please wait. The order could not be completed."
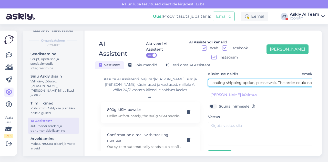
scroll to position [42, 0]
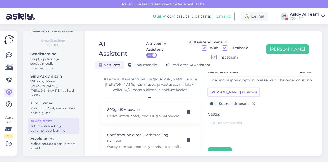
click at [225, 88] on button "[PERSON_NAME] küsimus" at bounding box center [233, 92] width 51 height 8
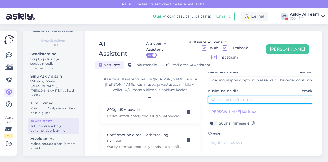
click at [220, 96] on input "text" at bounding box center [262, 100] width 108 height 8
paste input "I can’t choose the delivery method; there is no option to select."
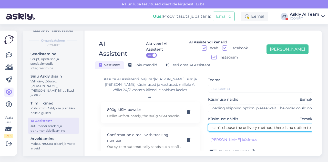
scroll to position [14, 0]
type input "I can’t choose the delivery method; there is no option to select."
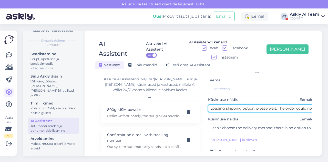
click at [210, 104] on input "Loading shipping option, please wait. The order could not be completed." at bounding box center [262, 108] width 108 height 8
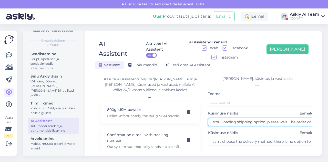
type input "Error: Loading shipping option, please wait. The order could not be completed."
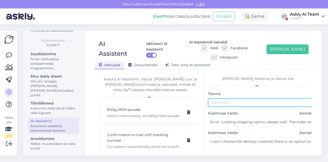
click at [220, 98] on input "text" at bounding box center [262, 102] width 108 height 8
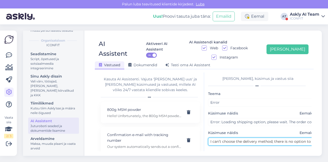
drag, startPoint x: 243, startPoint y: 132, endPoint x: 272, endPoint y: 132, distance: 28.7
click at [272, 137] on input "I can’t choose the delivery method; there is no option to select." at bounding box center [262, 141] width 108 height 8
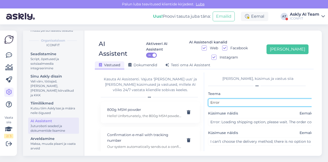
click at [212, 98] on input "Error" at bounding box center [262, 102] width 108 height 8
paste input "delivery method"
click at [213, 98] on input "delivery method error" at bounding box center [262, 102] width 108 height 8
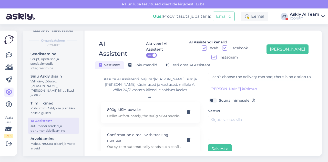
type input "Delivery method error"
click at [136, 80] on div "Kasuta AI Assistenti. Vajuta '[PERSON_NAME] uus' ja [PERSON_NAME] küsimused ja …" at bounding box center [150, 84] width 99 height 16
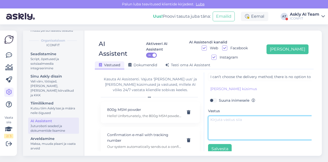
click at [230, 115] on textarea at bounding box center [262, 127] width 108 height 24
paste textarea "Hello! If the issue persists, please contact [EMAIL_ADDRESS][DOMAIN_NAME]"
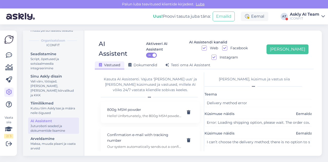
scroll to position [65, 4]
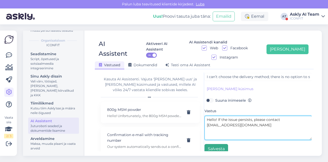
type textarea "Hello! If the issue persists, please contact [EMAIL_ADDRESS][DOMAIN_NAME]"
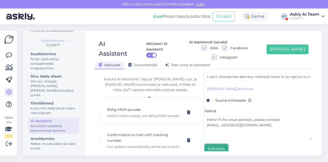
click at [220, 144] on button "Salvesta" at bounding box center [216, 149] width 24 height 10
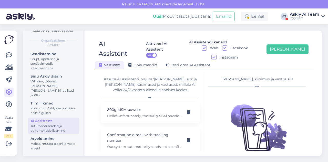
click at [308, 18] on div "ICONFIT" at bounding box center [304, 18] width 29 height 4
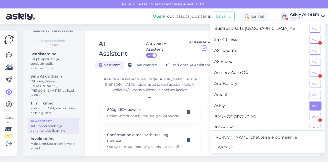
click at [312, 103] on button "Ava" at bounding box center [314, 106] width 11 height 8
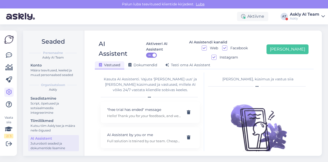
click at [9, 57] on icon at bounding box center [9, 55] width 6 height 6
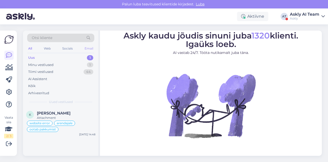
click at [91, 49] on div "Email" at bounding box center [88, 48] width 11 height 7
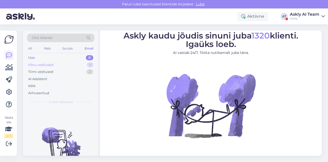
click at [50, 66] on div "Minu vestlused" at bounding box center [40, 64] width 25 height 5
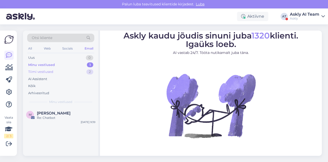
click at [48, 71] on div "Tiimi vestlused" at bounding box center [40, 71] width 25 height 5
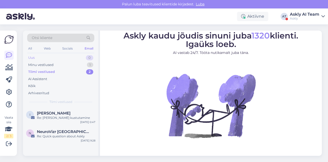
click at [43, 58] on div "Uus 0" at bounding box center [60, 57] width 67 height 7
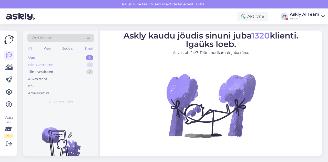
click at [44, 64] on div "Minu vestlused" at bounding box center [40, 64] width 25 height 5
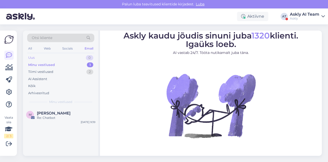
click at [43, 59] on div "Uus 0" at bounding box center [60, 57] width 67 height 7
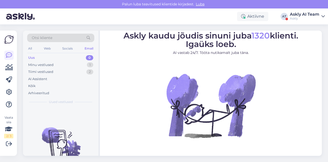
click at [91, 48] on div "Email" at bounding box center [88, 48] width 11 height 7
click at [32, 46] on div "All" at bounding box center [30, 48] width 6 height 7
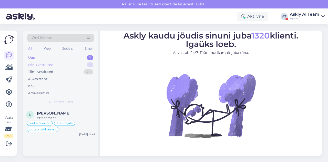
click at [41, 65] on div "Minu vestlused" at bounding box center [40, 64] width 25 height 5
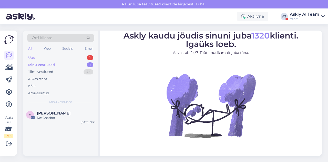
click at [36, 57] on div "Uus 1" at bounding box center [60, 57] width 67 height 7
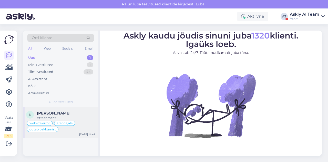
click at [84, 119] on div "Attachment" at bounding box center [66, 117] width 58 height 5
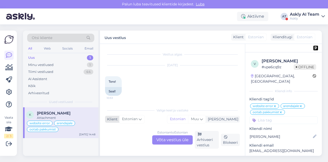
scroll to position [1861, 0]
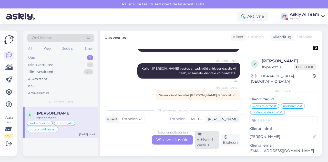
click at [203, 134] on div "Arhiveeri vestlus" at bounding box center [207, 140] width 24 height 18
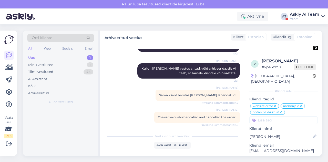
scroll to position [1835, 0]
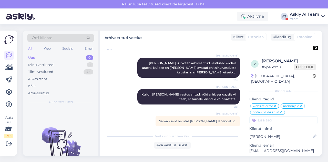
click at [106, 93] on div "Vestlus algas Oct 29 2024 Tere! 10:53 Seal! AI Assistent Hello! How can we help…" at bounding box center [174, 87] width 139 height 77
